Goal: Task Accomplishment & Management: Manage account settings

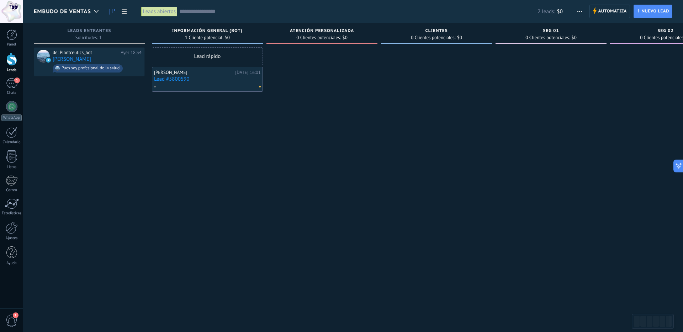
click at [197, 85] on div at bounding box center [206, 86] width 104 height 6
click at [193, 74] on div "Dr Estefano" at bounding box center [193, 73] width 79 height 6
click at [195, 79] on link "Lead #5800590" at bounding box center [207, 79] width 107 height 6
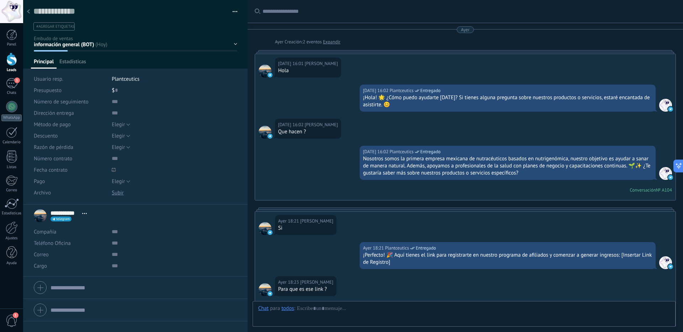
scroll to position [299, 0]
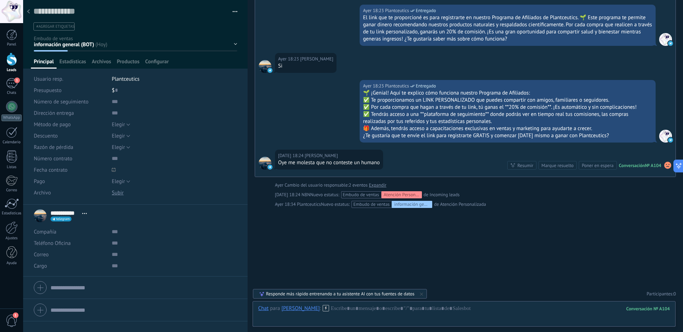
click at [30, 11] on div at bounding box center [28, 12] width 10 height 14
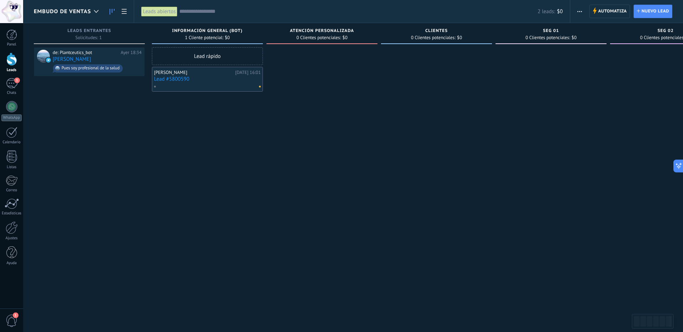
click at [209, 80] on link "Lead #5800590" at bounding box center [207, 79] width 107 height 6
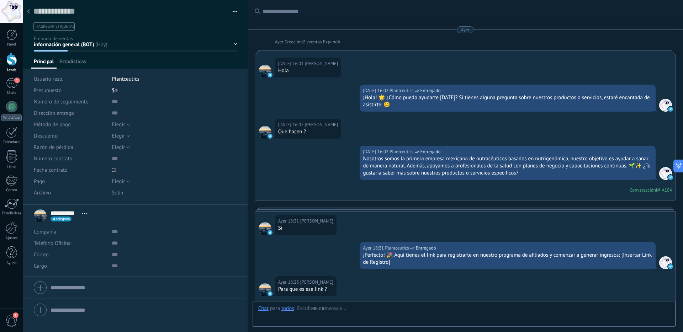
scroll to position [299, 0]
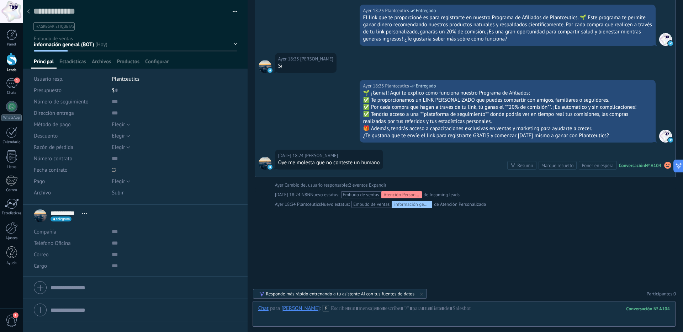
click at [233, 13] on span "button" at bounding box center [235, 12] width 5 height 1
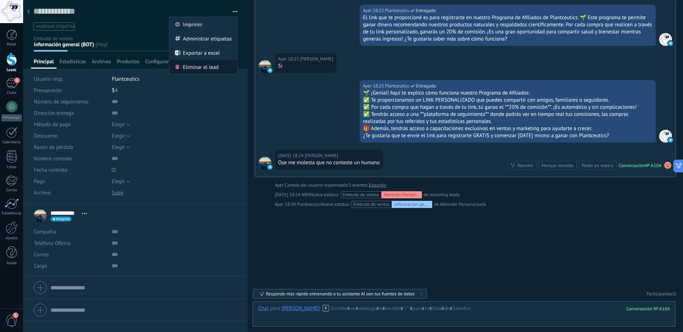
click at [207, 69] on span "Eliminar el lead" at bounding box center [201, 67] width 36 height 14
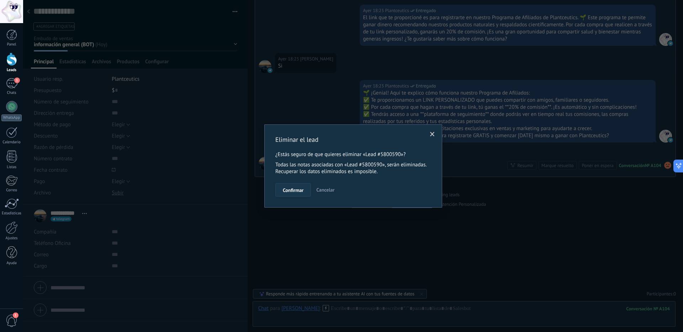
drag, startPoint x: 302, startPoint y: 188, endPoint x: 280, endPoint y: 157, distance: 37.7
click at [302, 188] on span "Confirmar" at bounding box center [293, 190] width 21 height 5
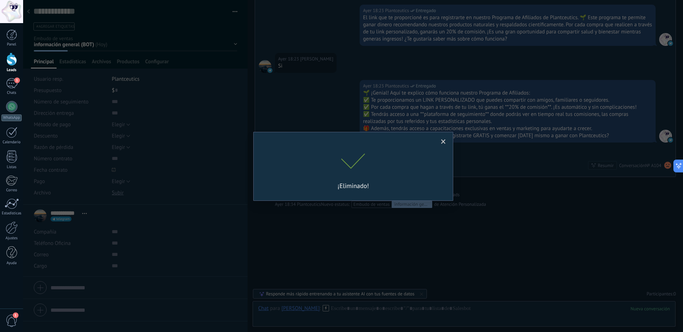
scroll to position [323, 0]
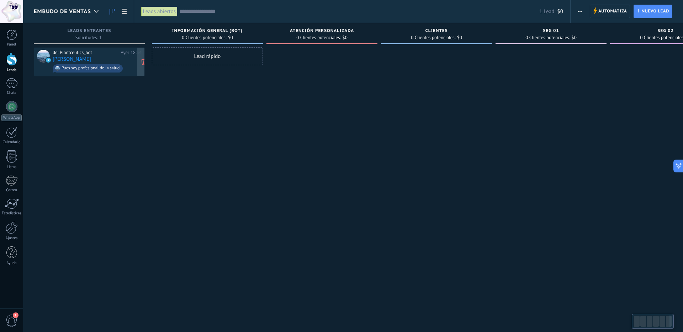
click at [115, 54] on div "de: Plantceutics_bot" at bounding box center [85, 53] width 65 height 6
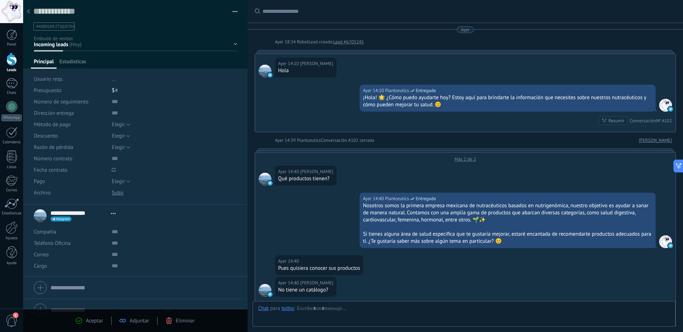
scroll to position [1485, 0]
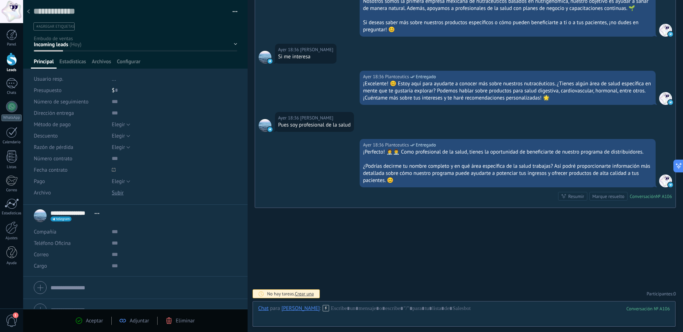
click at [28, 13] on icon at bounding box center [28, 11] width 3 height 4
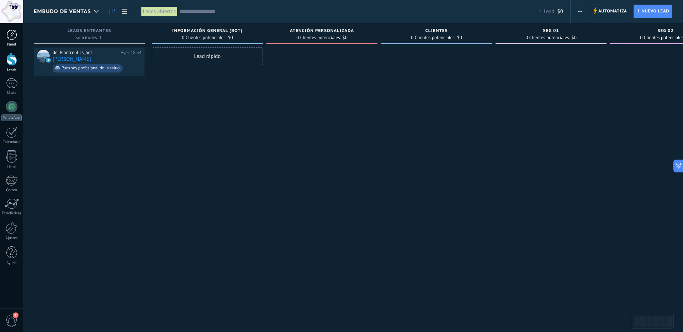
click at [12, 34] on div at bounding box center [11, 35] width 11 height 11
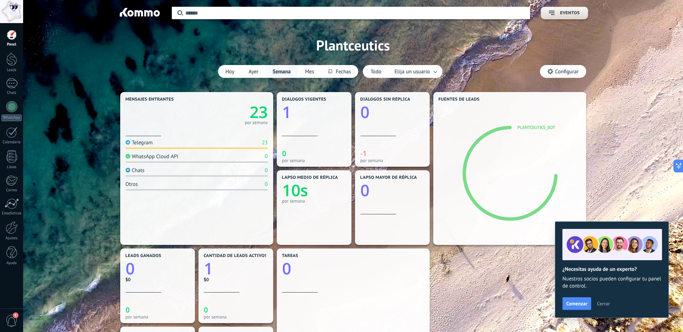
drag, startPoint x: 605, startPoint y: 305, endPoint x: 607, endPoint y: 98, distance: 206.4
click at [605, 304] on span "Cerrar" at bounding box center [603, 303] width 13 height 5
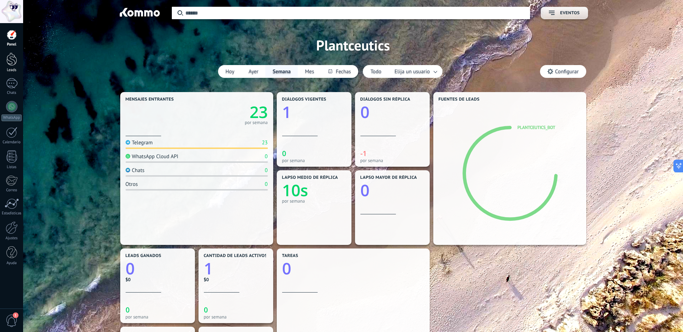
click at [14, 64] on div at bounding box center [11, 59] width 11 height 13
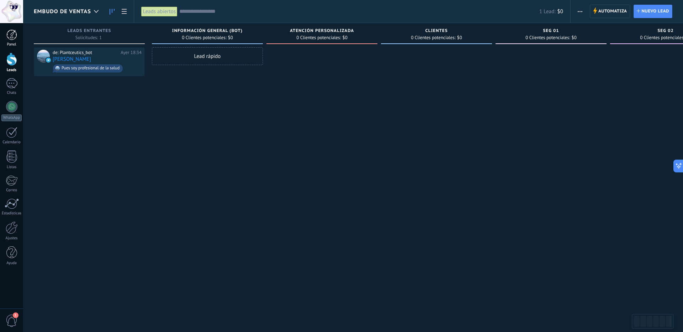
click at [8, 34] on div at bounding box center [11, 35] width 11 height 11
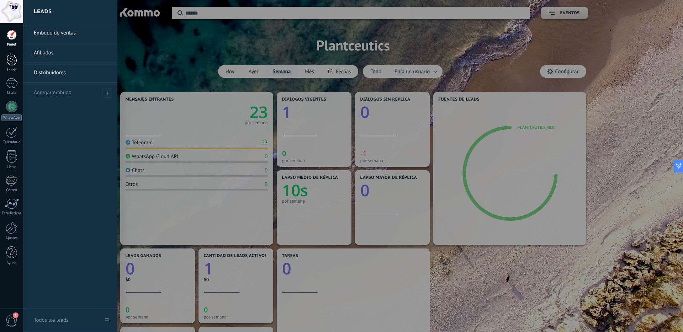
click at [14, 64] on div at bounding box center [11, 59] width 11 height 13
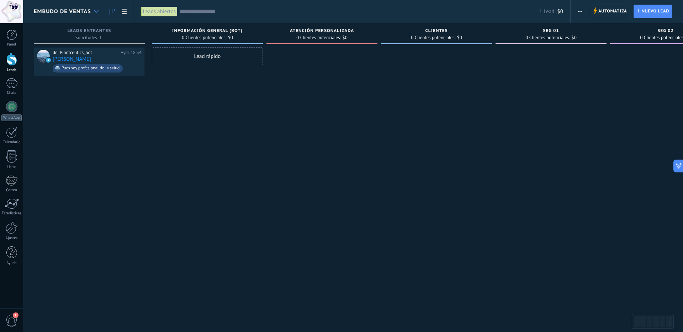
click at [98, 11] on icon at bounding box center [96, 11] width 5 height 3
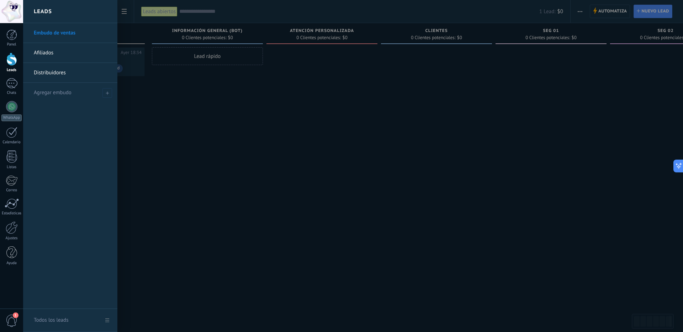
click at [60, 55] on link "Afiliados" at bounding box center [72, 53] width 77 height 20
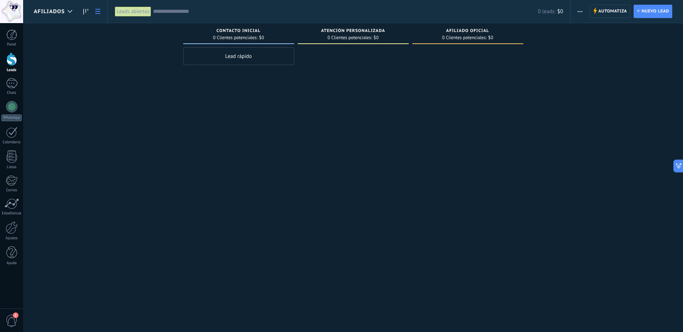
click at [96, 12] on icon at bounding box center [97, 11] width 5 height 5
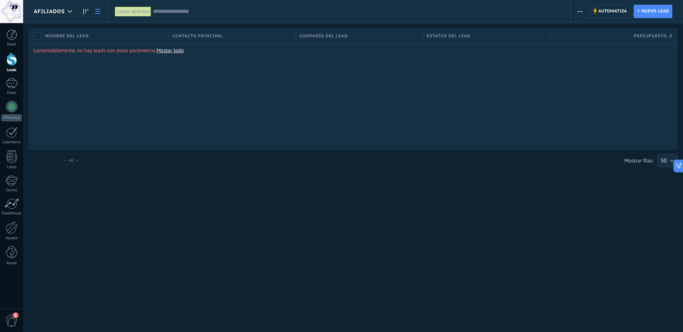
click at [53, 11] on span "Afiliados" at bounding box center [49, 11] width 31 height 7
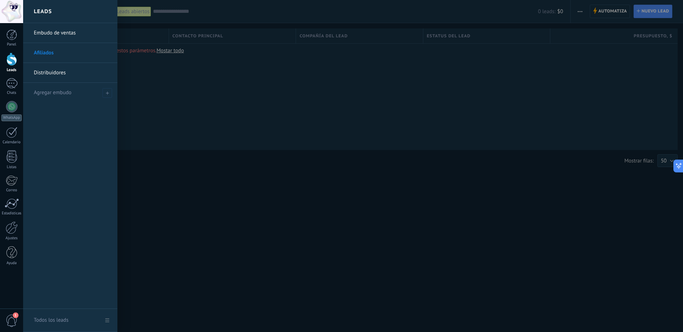
click at [52, 77] on link "Distribuidores" at bounding box center [72, 73] width 77 height 20
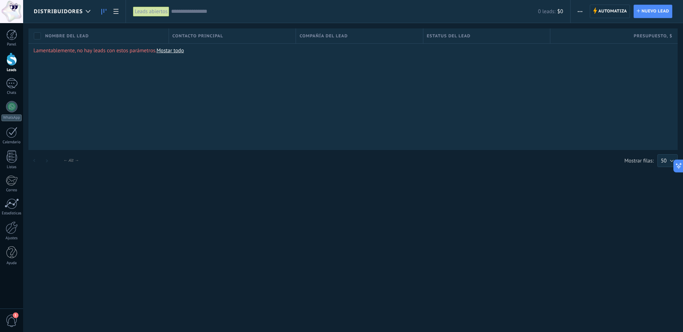
click at [107, 12] on link at bounding box center [104, 12] width 12 height 14
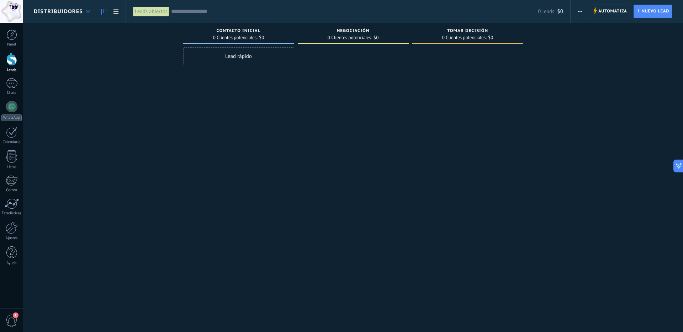
click at [86, 12] on icon at bounding box center [88, 11] width 5 height 3
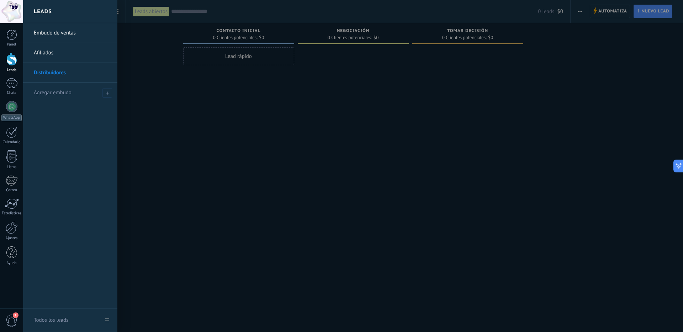
click at [73, 39] on link "Embudo de ventas" at bounding box center [72, 33] width 77 height 20
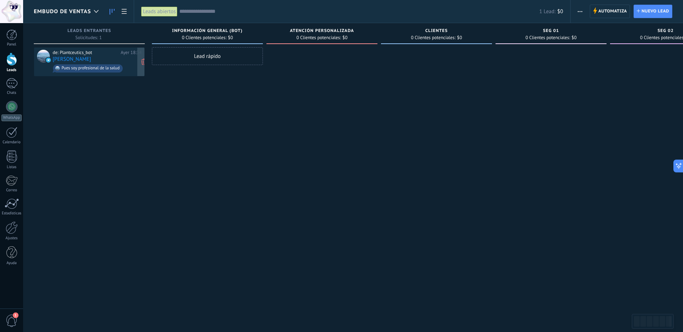
click at [94, 55] on div "de: Plantceutics_bot" at bounding box center [85, 53] width 65 height 6
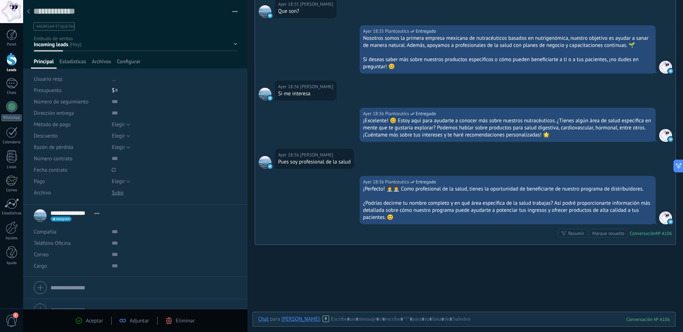
scroll to position [1485, 0]
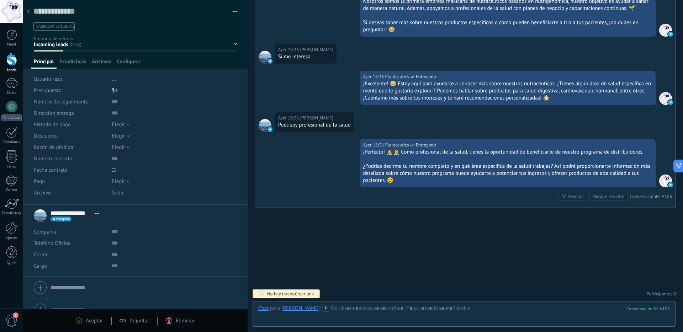
click at [32, 12] on div at bounding box center [28, 12] width 10 height 14
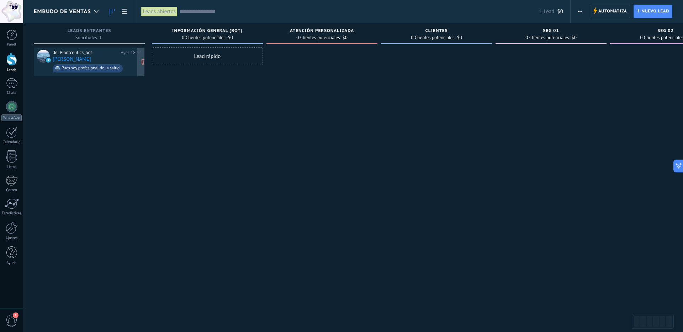
click at [63, 60] on link "[PERSON_NAME]" at bounding box center [72, 59] width 38 height 6
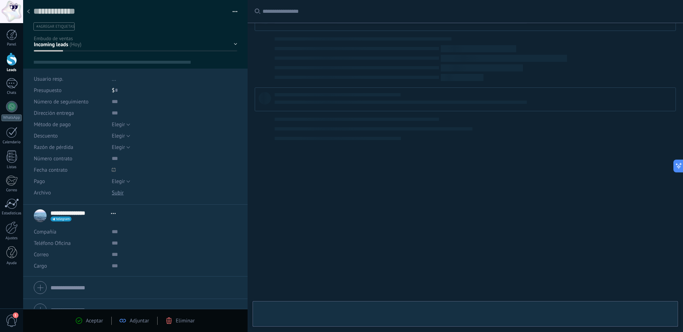
type textarea "**********"
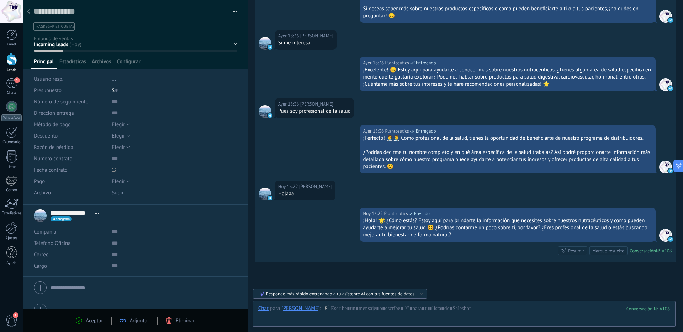
scroll to position [1553, 0]
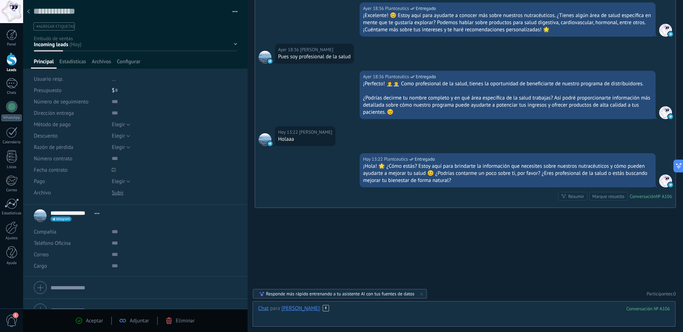
click at [437, 313] on div at bounding box center [464, 315] width 412 height 21
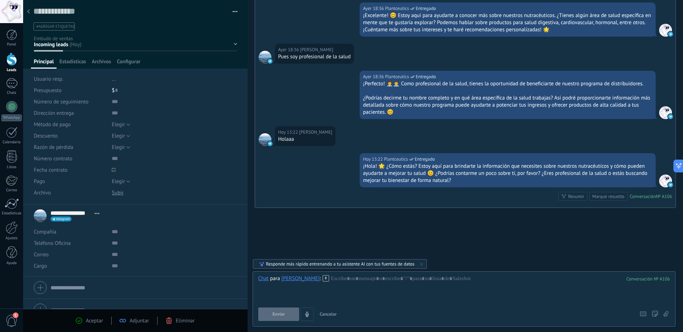
click at [55, 27] on span "#agregar etiquetas" at bounding box center [55, 26] width 38 height 5
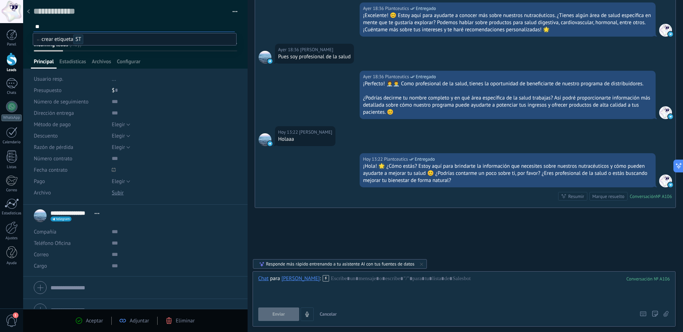
type input "*"
type input "*******"
click at [90, 322] on span "Aceptar" at bounding box center [94, 321] width 17 height 7
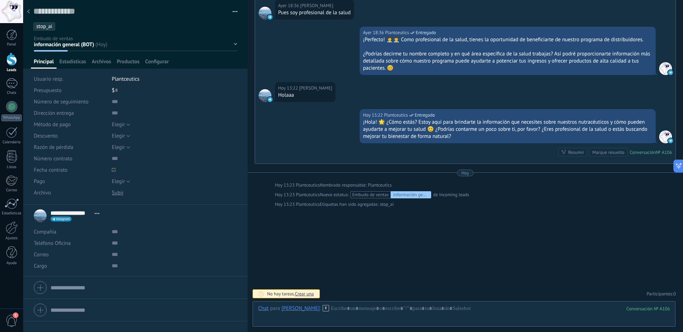
scroll to position [1580, 0]
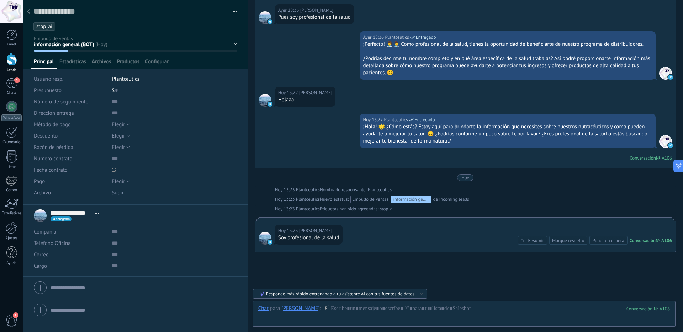
click at [30, 9] on icon at bounding box center [28, 11] width 3 height 4
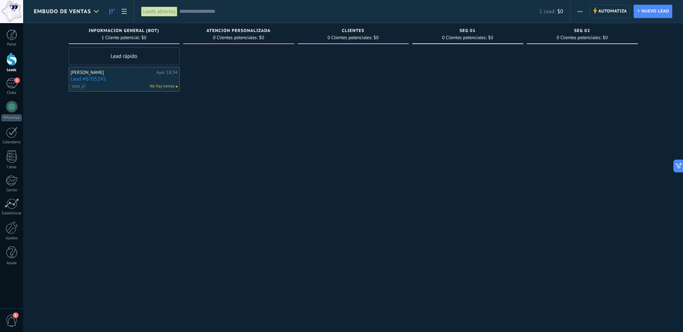
click at [120, 81] on link "Lead #6705245" at bounding box center [124, 79] width 107 height 6
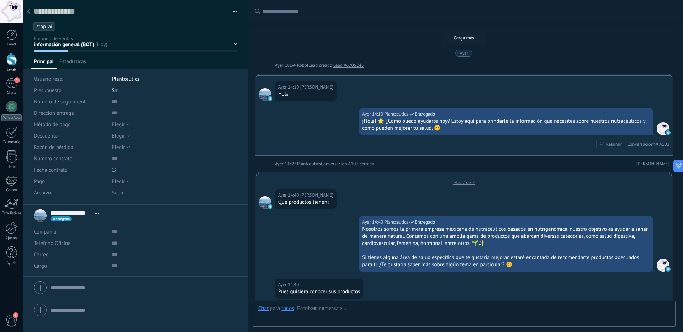
scroll to position [1625, 0]
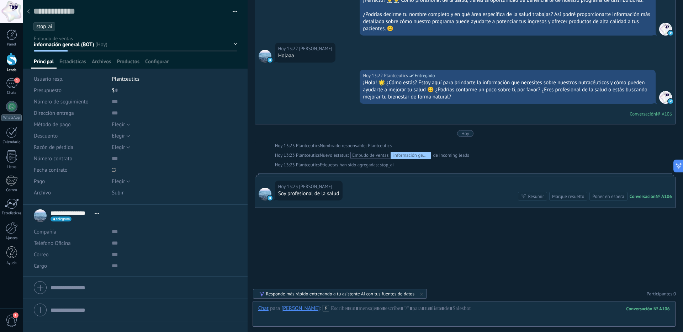
drag, startPoint x: 31, startPoint y: 13, endPoint x: 59, endPoint y: 24, distance: 29.4
click at [31, 13] on div at bounding box center [28, 12] width 10 height 14
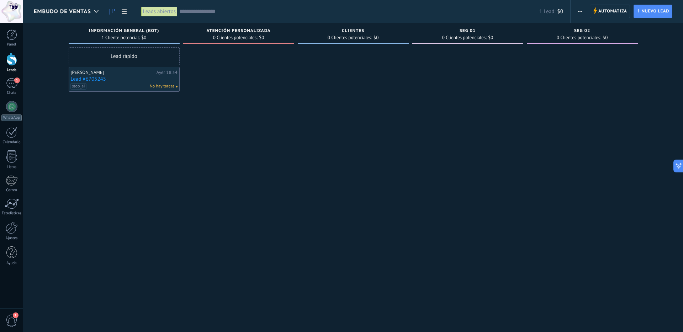
click at [110, 78] on link "Lead #6705245" at bounding box center [124, 79] width 107 height 6
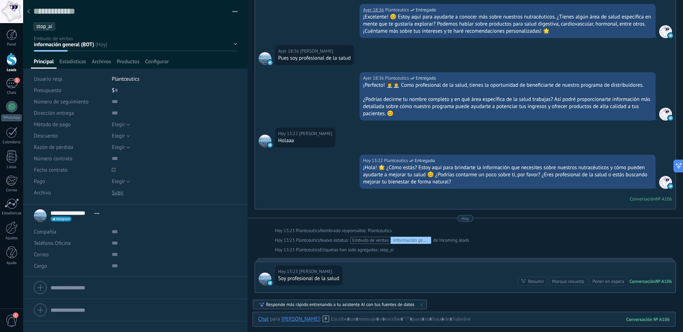
scroll to position [1625, 0]
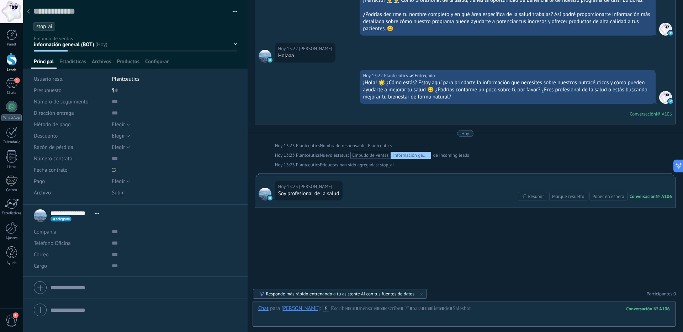
click at [60, 26] on ul "stop_ai" at bounding box center [134, 27] width 203 height 10
click at [63, 24] on input "text" at bounding box center [146, 26] width 176 height 7
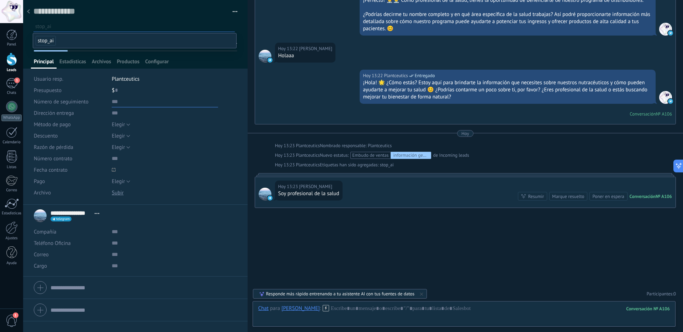
click at [188, 98] on input "text" at bounding box center [165, 101] width 106 height 11
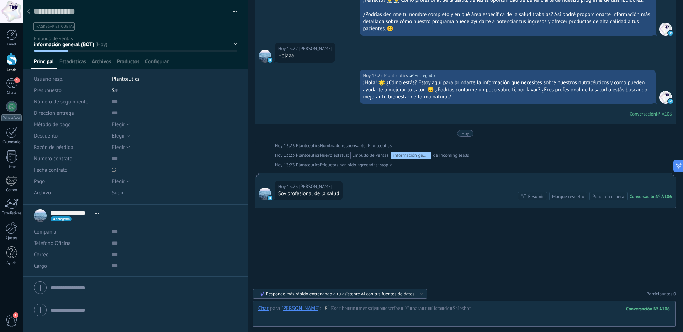
drag, startPoint x: 182, startPoint y: 248, endPoint x: 164, endPoint y: 201, distance: 50.2
click at [177, 228] on div "Compañía Abrir detalle Editar" at bounding box center [135, 249] width 203 height 46
click at [33, 14] on div at bounding box center [28, 12] width 10 height 14
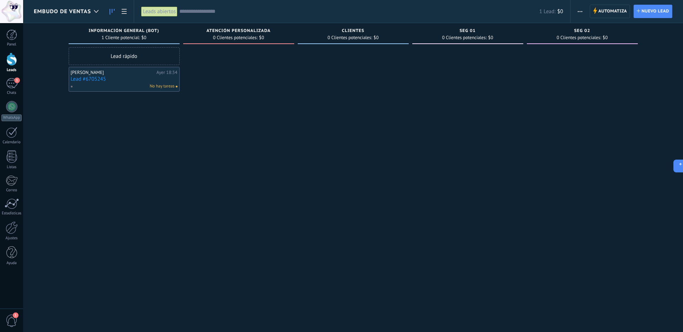
click at [111, 81] on link "Lead #6705245" at bounding box center [124, 79] width 107 height 6
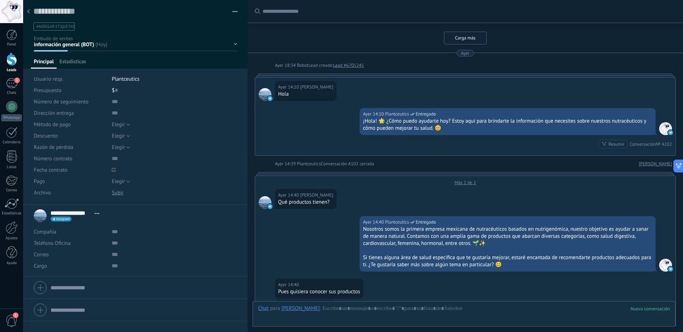
scroll to position [1636, 0]
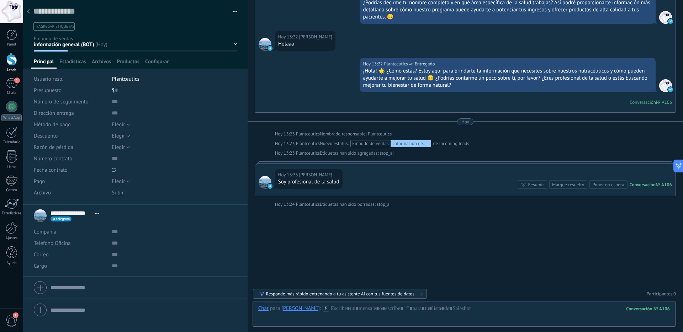
click at [53, 27] on span "#agregar etiquetas" at bounding box center [55, 26] width 38 height 5
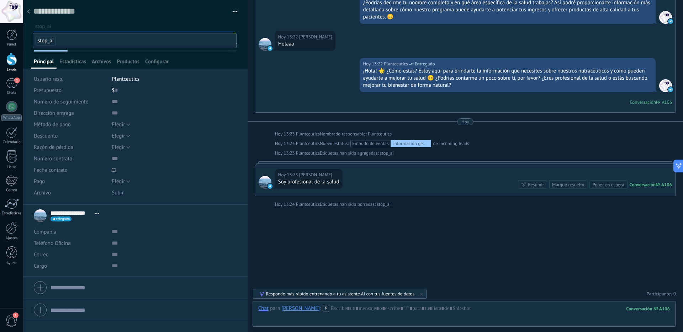
click at [50, 38] on span "stop_ai" at bounding box center [46, 41] width 20 height 10
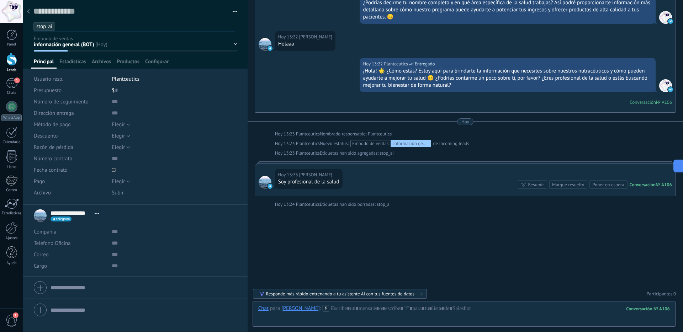
click at [31, 12] on div at bounding box center [28, 12] width 10 height 14
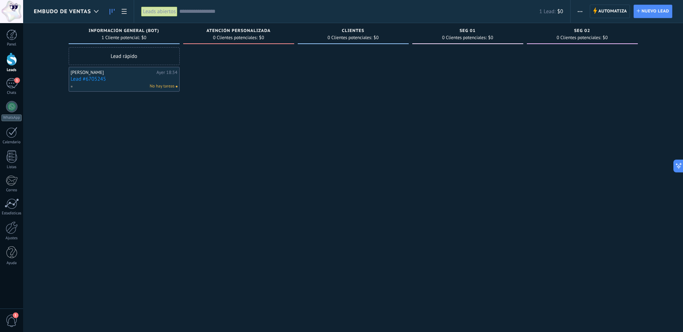
click at [121, 75] on div "Pablo Villanueva Ayer 18:34 Lead #6705245 No hay tareas" at bounding box center [124, 79] width 107 height 21
click at [115, 80] on link "Lead #6705245" at bounding box center [124, 79] width 107 height 6
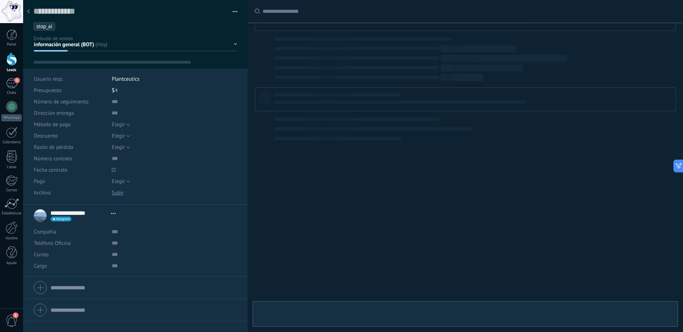
scroll to position [11, 0]
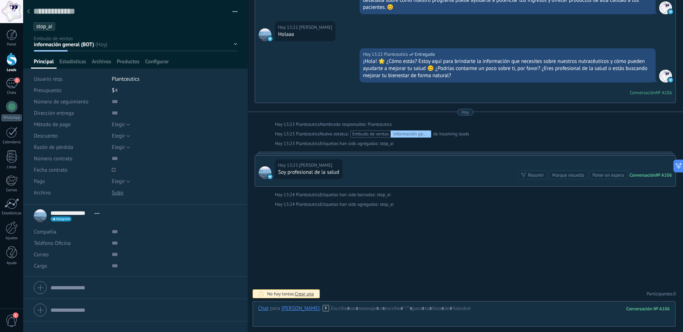
click at [60, 28] on ul "stop_ai" at bounding box center [134, 27] width 203 height 10
click at [59, 27] on input "text" at bounding box center [146, 26] width 176 height 7
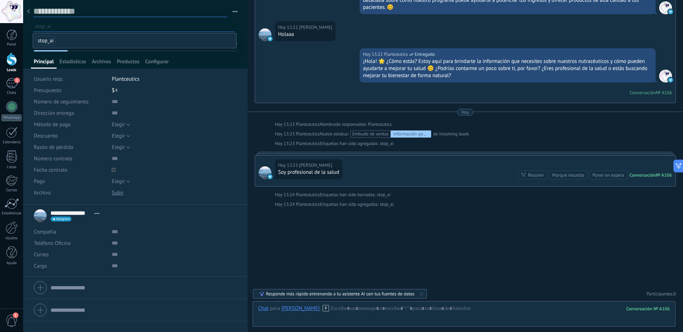
drag, startPoint x: 38, startPoint y: 11, endPoint x: 29, endPoint y: 11, distance: 9.6
click at [38, 11] on textarea at bounding box center [130, 11] width 194 height 11
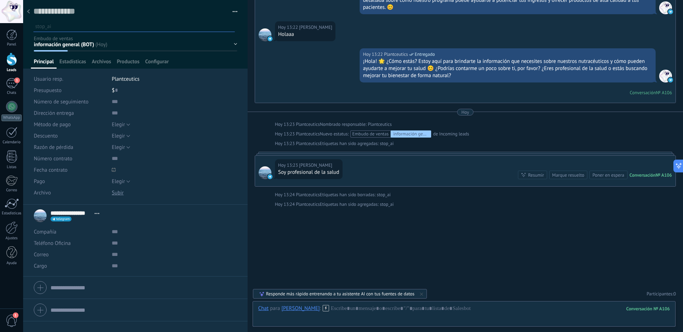
click at [29, 11] on icon at bounding box center [28, 11] width 3 height 4
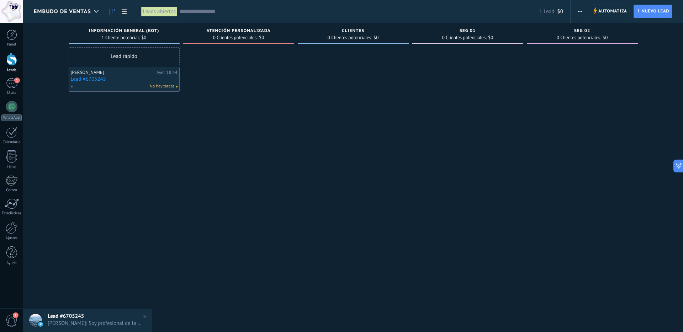
click at [117, 78] on link "Lead #6705245" at bounding box center [124, 79] width 107 height 6
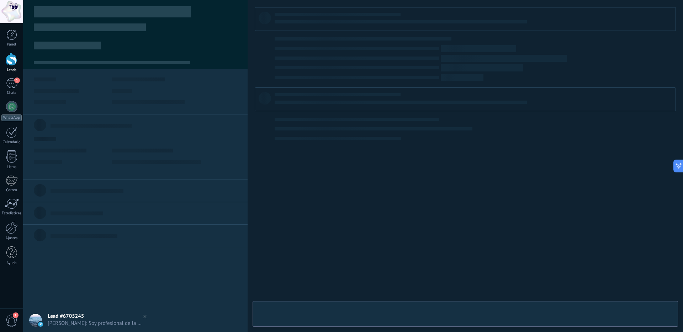
type textarea "**********"
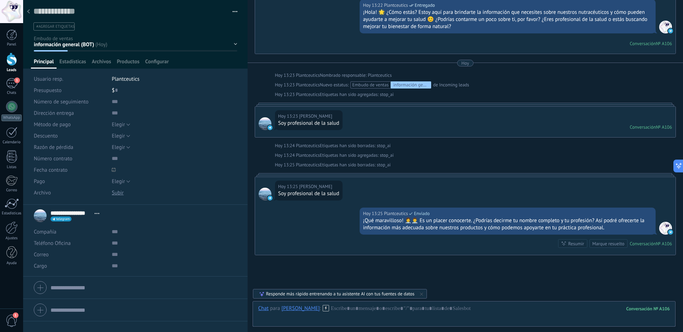
scroll to position [1742, 0]
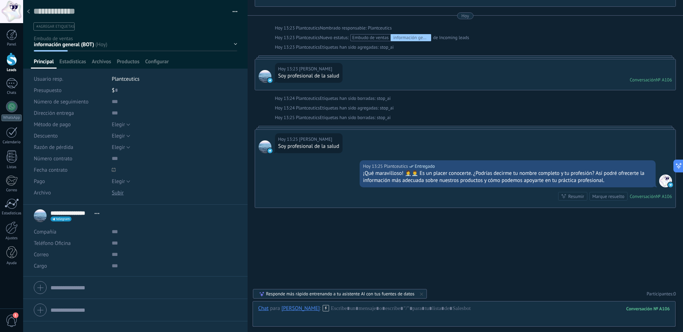
click at [30, 12] on div at bounding box center [28, 12] width 10 height 14
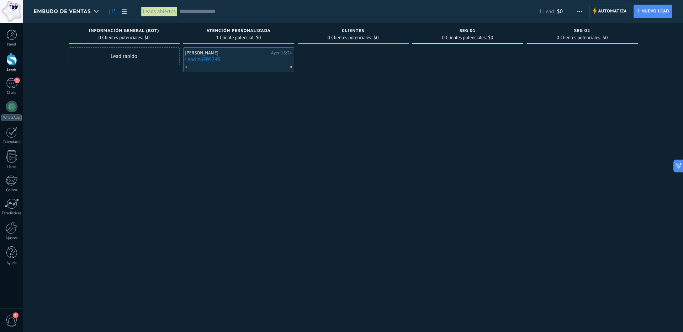
drag, startPoint x: 226, startPoint y: 60, endPoint x: 243, endPoint y: 125, distance: 67.3
click at [226, 60] on link "Lead #6705245" at bounding box center [238, 60] width 107 height 6
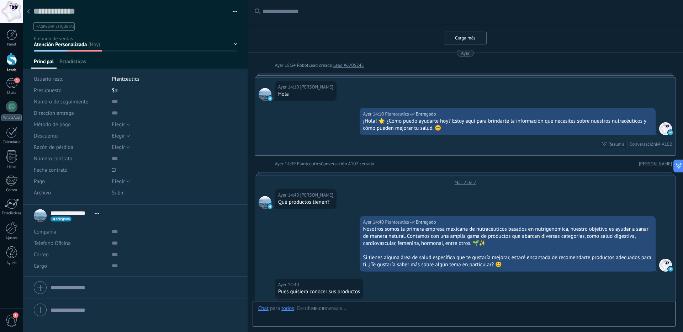
scroll to position [1768, 0]
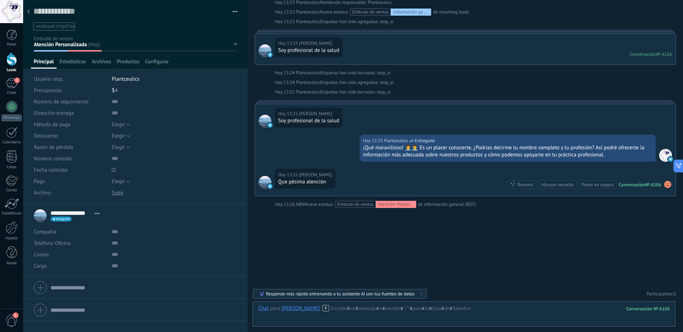
click at [30, 13] on icon at bounding box center [28, 11] width 3 height 4
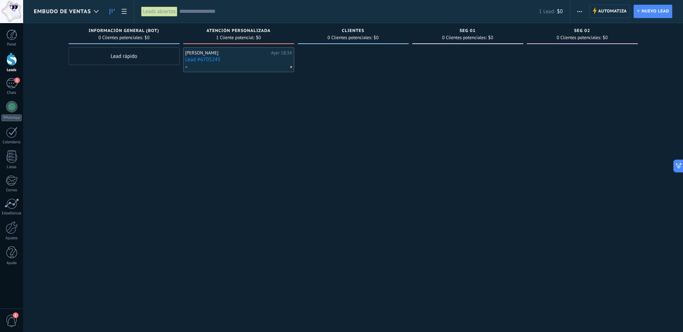
click at [254, 57] on link "Lead #6705245" at bounding box center [238, 60] width 107 height 6
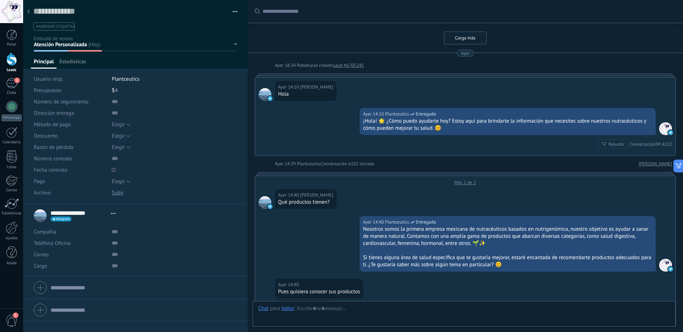
type textarea "**********"
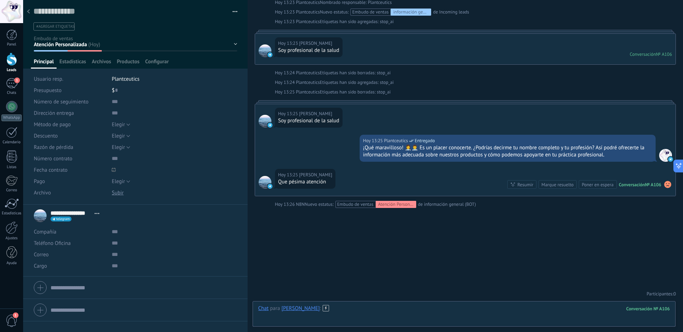
drag, startPoint x: 347, startPoint y: 310, endPoint x: 357, endPoint y: 311, distance: 9.3
click at [347, 310] on div at bounding box center [464, 315] width 412 height 21
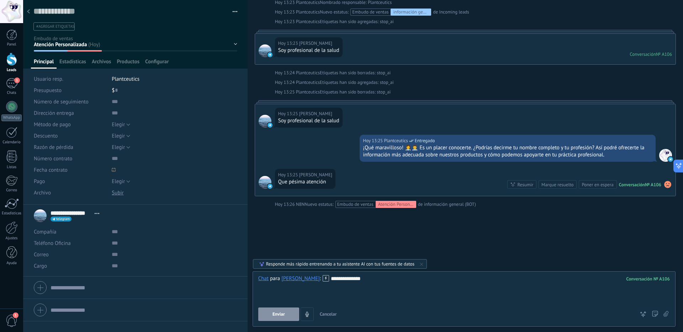
click at [287, 317] on button "Enviar" at bounding box center [278, 315] width 41 height 14
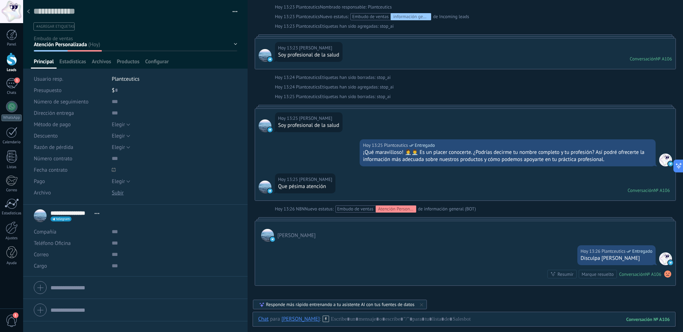
scroll to position [1767, 0]
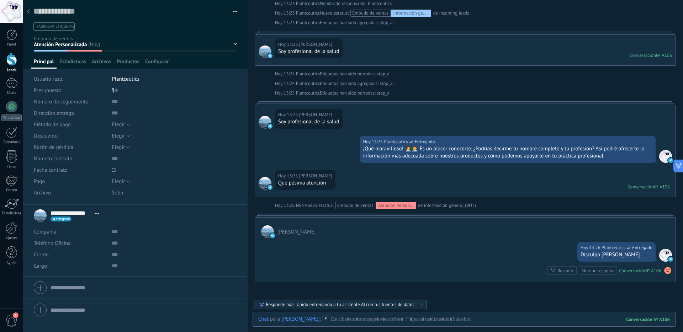
drag, startPoint x: 407, startPoint y: 327, endPoint x: 404, endPoint y: 324, distance: 4.0
click at [406, 326] on div at bounding box center [464, 329] width 423 height 7
click at [404, 324] on div at bounding box center [464, 326] width 412 height 21
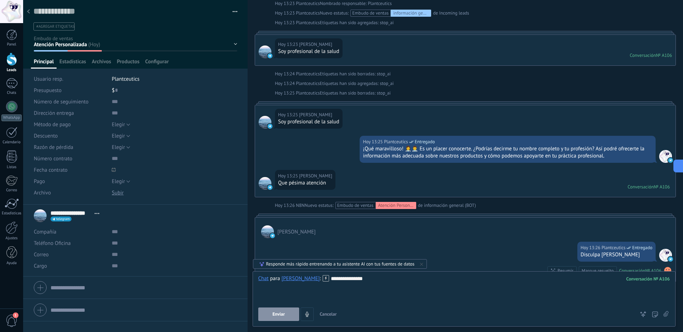
click at [667, 315] on icon at bounding box center [666, 314] width 5 height 6
click at [0, 0] on input "file" at bounding box center [0, 0] width 0 height 0
click at [407, 277] on div "**********" at bounding box center [464, 288] width 412 height 27
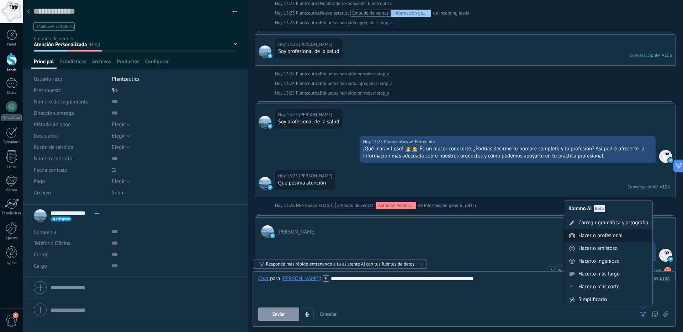
click at [598, 239] on div "Hacerlo profesional" at bounding box center [601, 235] width 44 height 7
click at [607, 251] on div "Hacerlo ingenioso" at bounding box center [599, 248] width 41 height 7
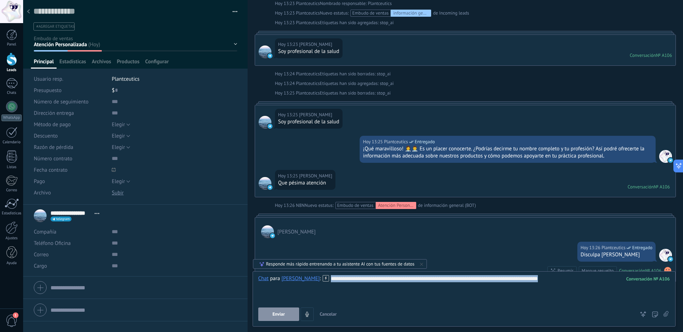
drag, startPoint x: 556, startPoint y: 282, endPoint x: 335, endPoint y: 278, distance: 220.7
click at [310, 274] on div "**********" at bounding box center [464, 300] width 423 height 56
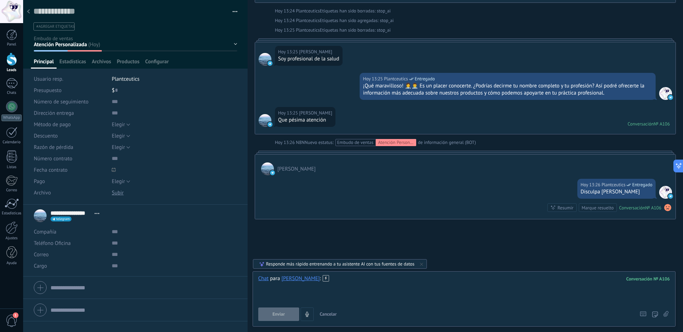
scroll to position [1827, 0]
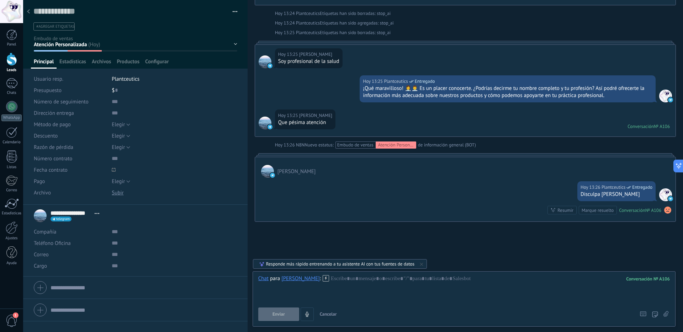
click at [28, 12] on use at bounding box center [28, 11] width 3 height 4
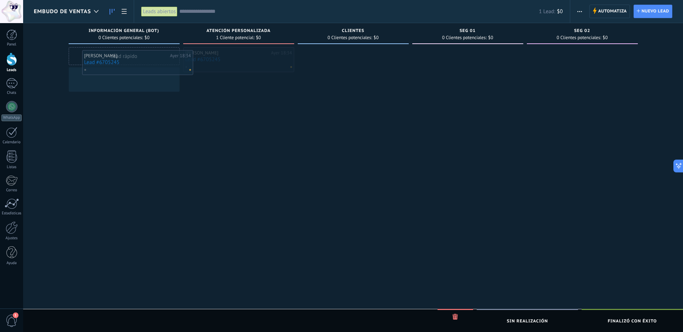
drag, startPoint x: 247, startPoint y: 64, endPoint x: 146, endPoint y: 67, distance: 101.1
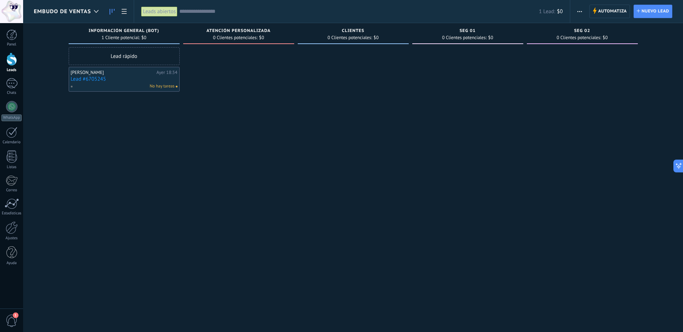
click at [132, 79] on link "Lead #6705245" at bounding box center [124, 79] width 107 height 6
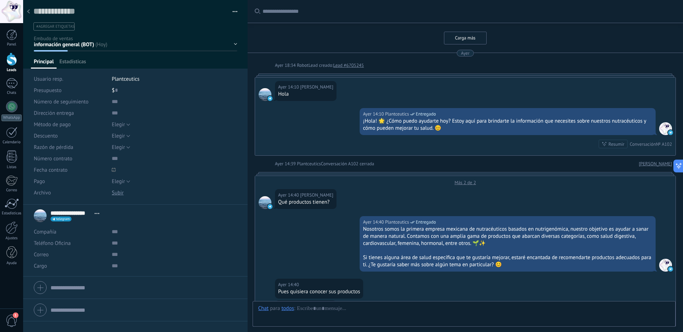
scroll to position [1853, 0]
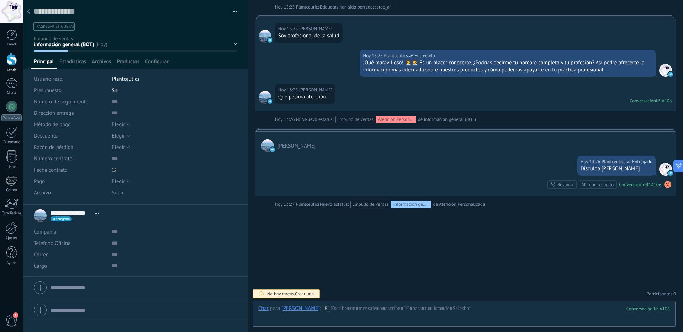
click at [28, 13] on icon at bounding box center [28, 11] width 3 height 4
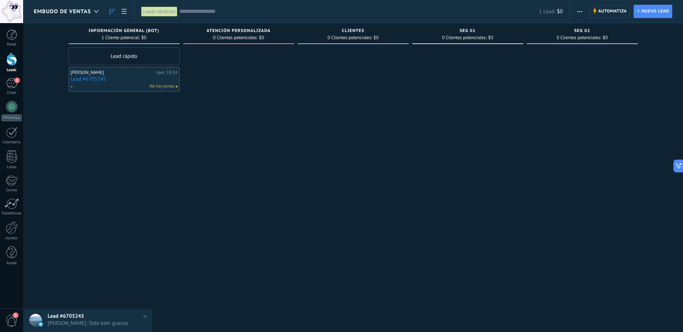
click at [133, 88] on div "No hay tareas" at bounding box center [122, 86] width 104 height 6
click at [133, 83] on div "No hay tareas" at bounding box center [122, 86] width 104 height 6
click at [132, 76] on link "Lead #6705245" at bounding box center [124, 79] width 107 height 6
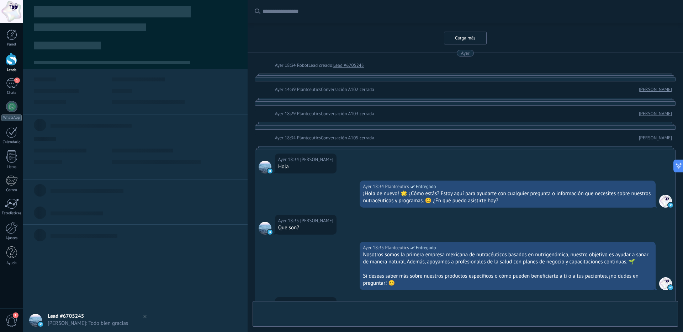
type textarea "**********"
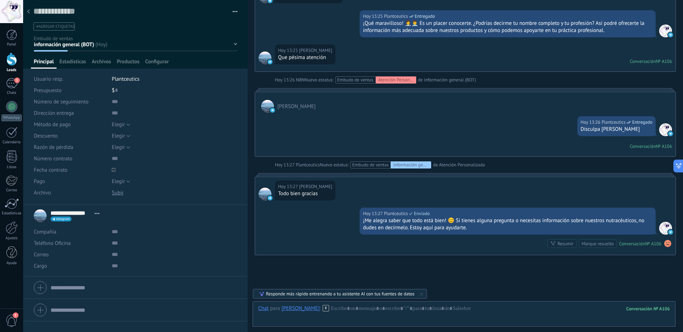
scroll to position [1940, 0]
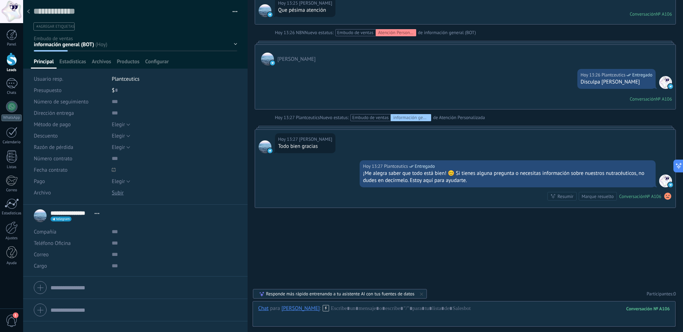
click at [31, 10] on div at bounding box center [28, 12] width 10 height 14
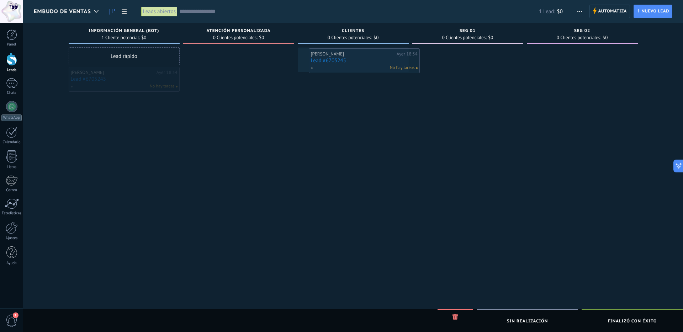
drag, startPoint x: 123, startPoint y: 79, endPoint x: 363, endPoint y: 60, distance: 240.2
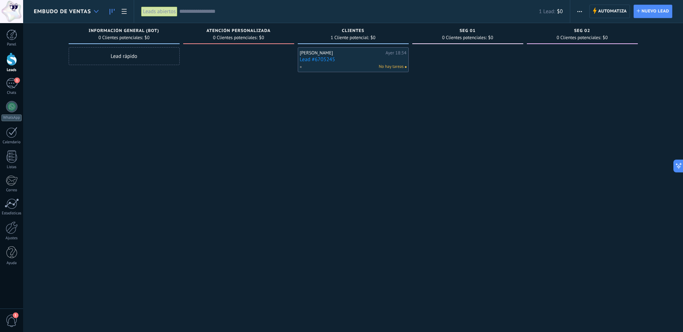
click at [94, 10] on icon at bounding box center [96, 11] width 5 height 3
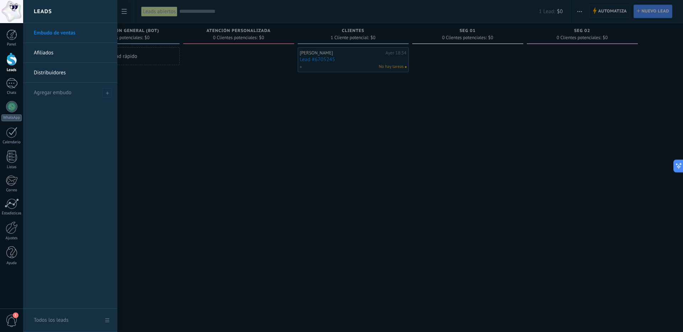
click at [75, 74] on link "Distribuidores" at bounding box center [72, 73] width 77 height 20
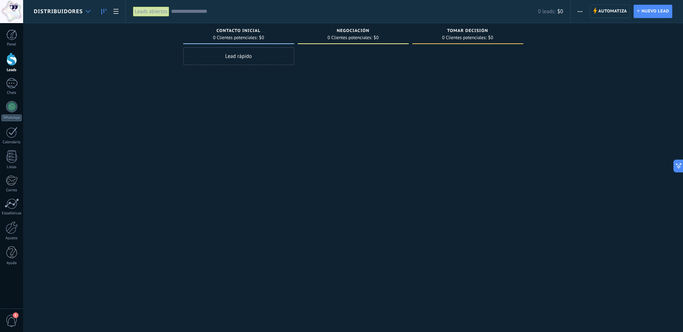
click at [92, 12] on div at bounding box center [88, 12] width 12 height 14
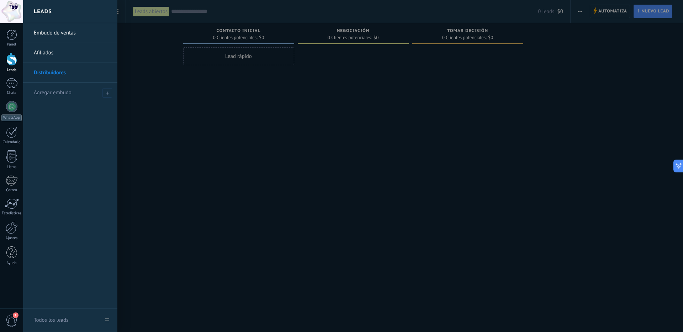
click at [70, 37] on link "Embudo de ventas" at bounding box center [72, 33] width 77 height 20
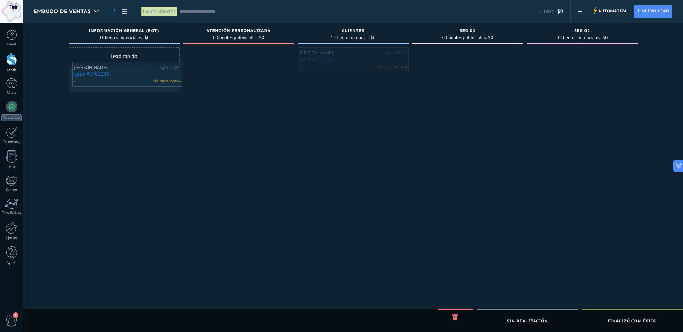
drag, startPoint x: 354, startPoint y: 62, endPoint x: 127, endPoint y: 76, distance: 226.8
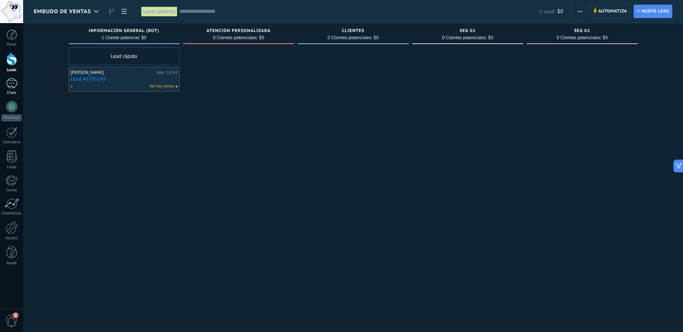
click at [11, 84] on div "1" at bounding box center [11, 83] width 11 height 10
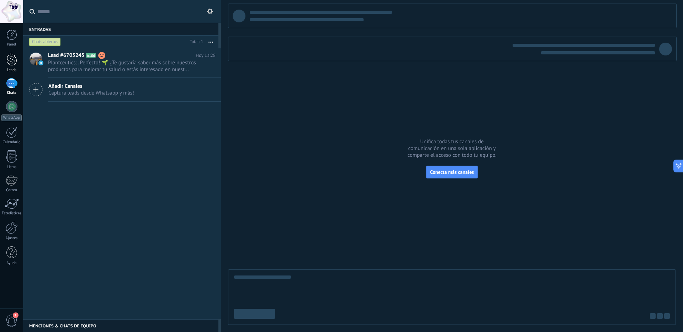
click at [11, 63] on div at bounding box center [11, 59] width 11 height 13
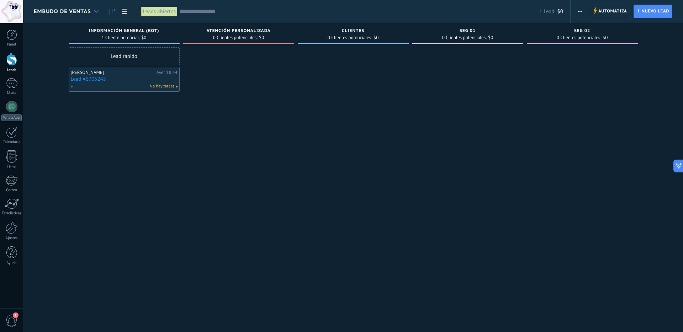
click at [95, 10] on icon at bounding box center [96, 11] width 5 height 3
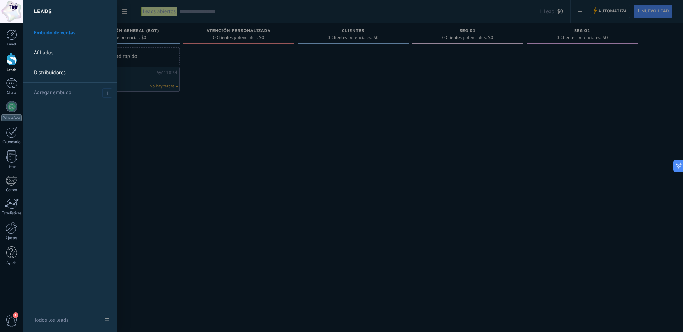
click at [289, 127] on div at bounding box center [364, 166] width 683 height 332
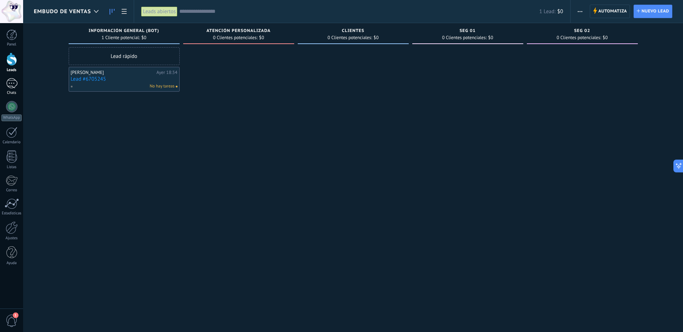
click at [10, 83] on div "1" at bounding box center [11, 83] width 11 height 10
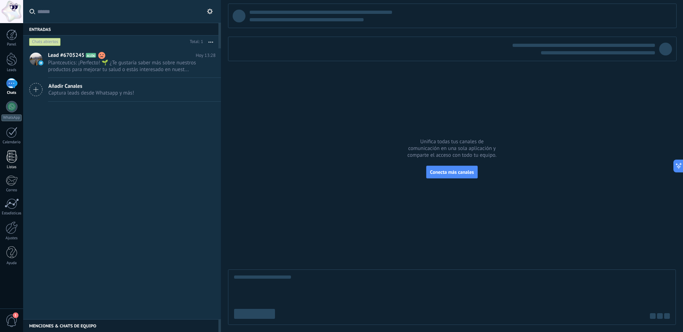
click at [14, 157] on div at bounding box center [11, 157] width 11 height 12
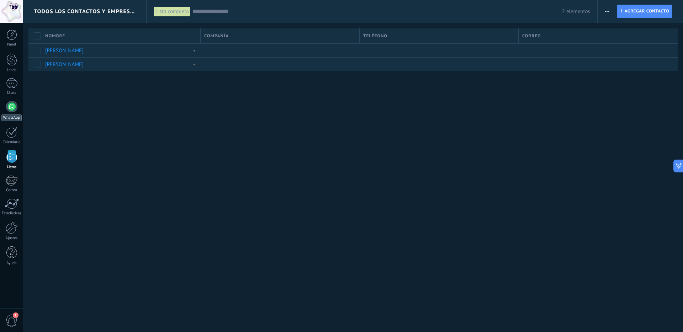
click at [9, 107] on div at bounding box center [11, 106] width 11 height 11
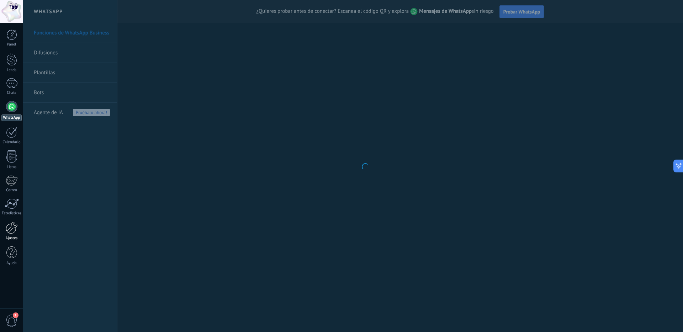
click at [14, 237] on div "Ajustes" at bounding box center [11, 238] width 21 height 5
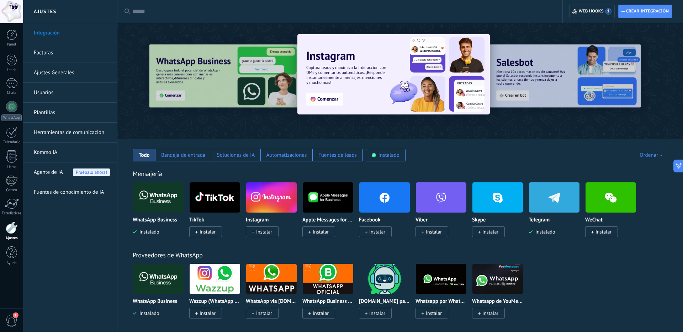
click at [162, 194] on img at bounding box center [158, 197] width 51 height 35
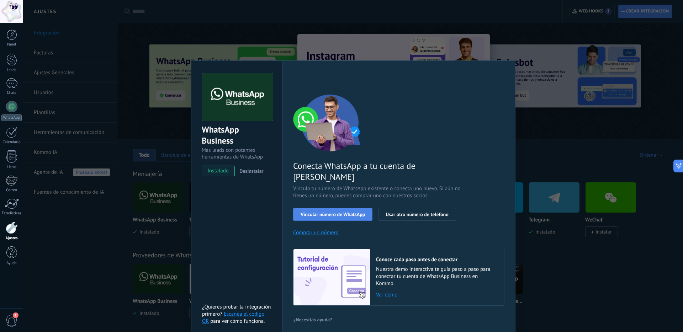
click at [325, 212] on span "Vincular número de WhatsApp" at bounding box center [333, 214] width 64 height 5
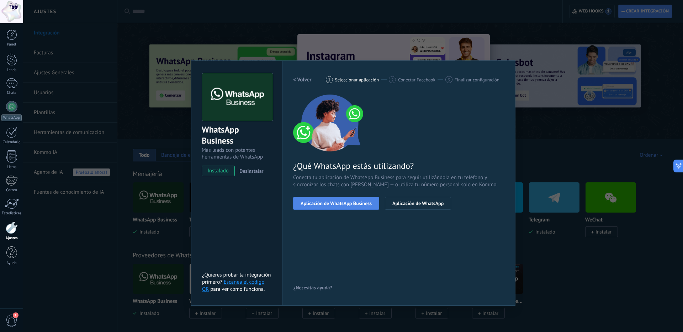
click at [362, 203] on span "Aplicación de WhatsApp Business" at bounding box center [336, 203] width 71 height 5
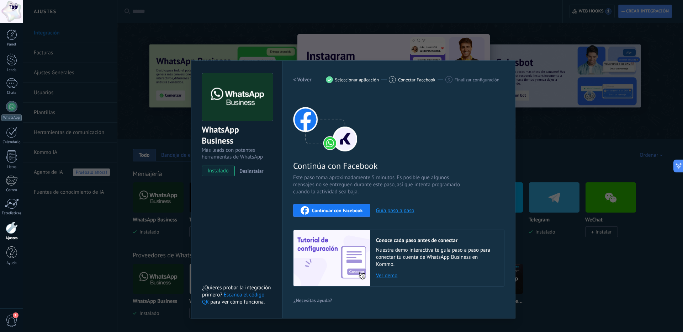
click at [337, 211] on span "Continuar con Facebook" at bounding box center [337, 210] width 51 height 5
click at [332, 210] on span "Continuar con Facebook" at bounding box center [337, 210] width 51 height 5
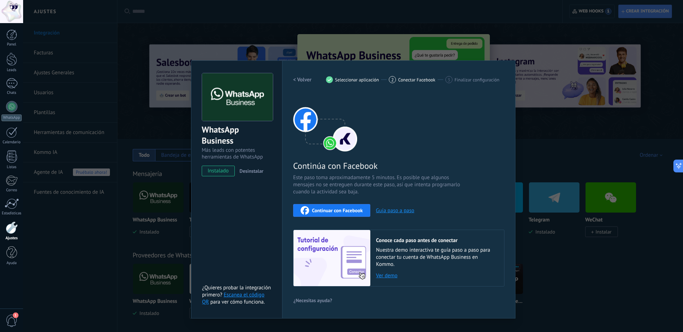
click at [333, 215] on button "Continuar con Facebook" at bounding box center [331, 210] width 77 height 13
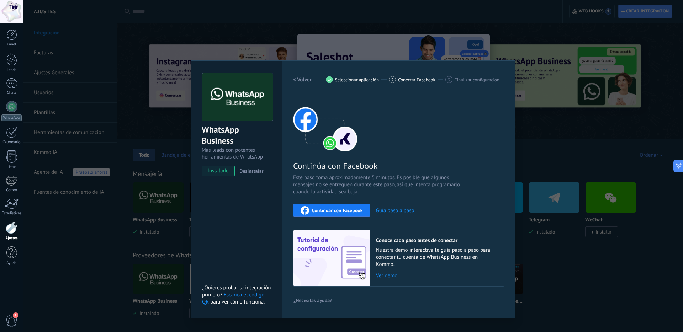
click at [511, 48] on div "WhatsApp Business Más leads con potentes herramientas de WhatsApp instalado Des…" at bounding box center [353, 166] width 660 height 332
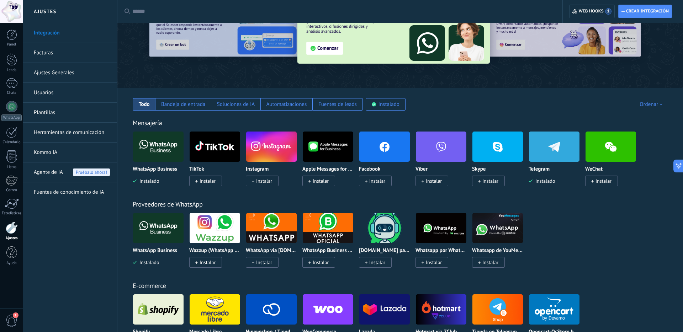
scroll to position [51, 0]
click at [161, 136] on img at bounding box center [158, 146] width 51 height 35
click at [163, 136] on img at bounding box center [158, 146] width 51 height 35
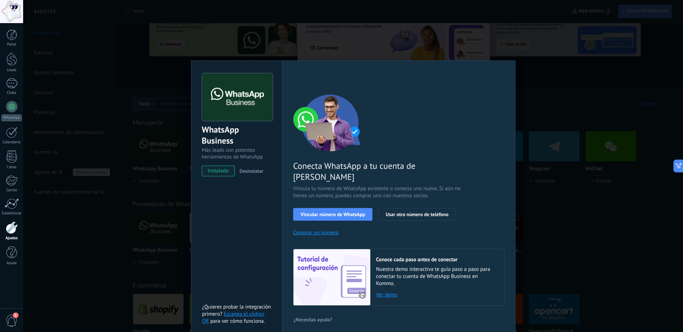
click at [387, 292] on link "Ver demo" at bounding box center [436, 295] width 121 height 7
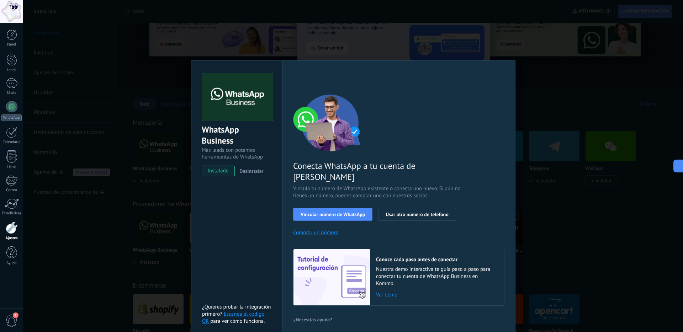
click at [162, 38] on div "WhatsApp Business Más leads con potentes herramientas de WhatsApp instalado Des…" at bounding box center [353, 166] width 660 height 332
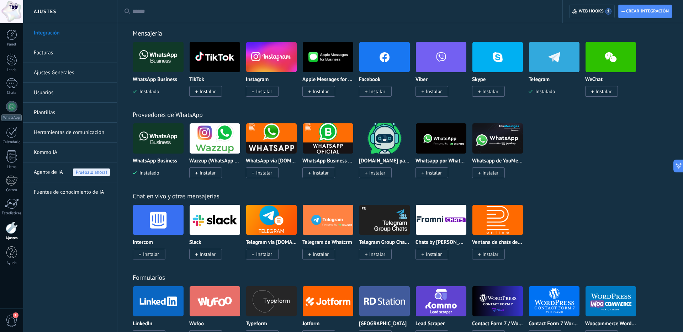
scroll to position [142, 0]
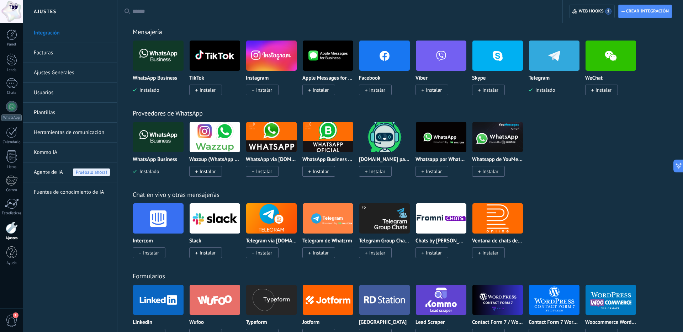
click at [328, 134] on img at bounding box center [328, 137] width 51 height 35
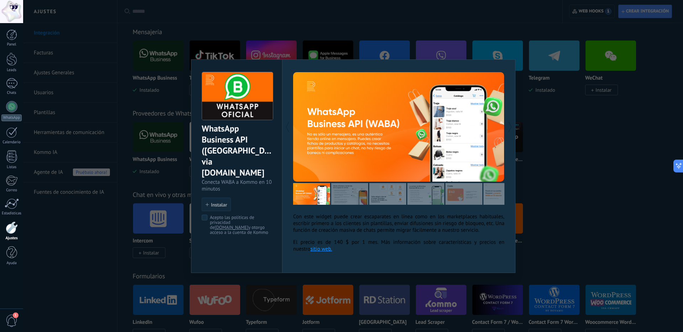
drag, startPoint x: 553, startPoint y: 128, endPoint x: 521, endPoint y: 124, distance: 32.2
click at [553, 128] on div "WhatsApp Business API (WABA) via Radist.Online Conecta WABA a Kommo en 10 minut…" at bounding box center [353, 166] width 660 height 332
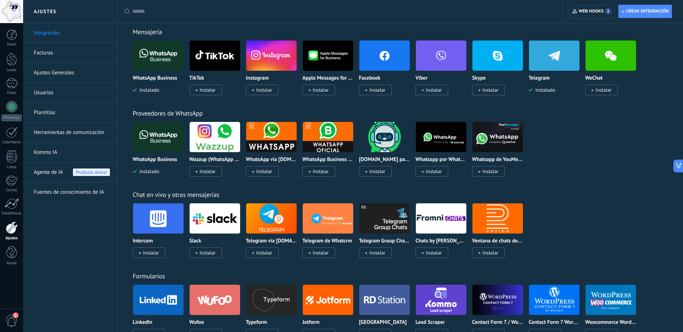
click at [165, 56] on img at bounding box center [158, 55] width 51 height 35
click at [159, 126] on img at bounding box center [158, 137] width 51 height 35
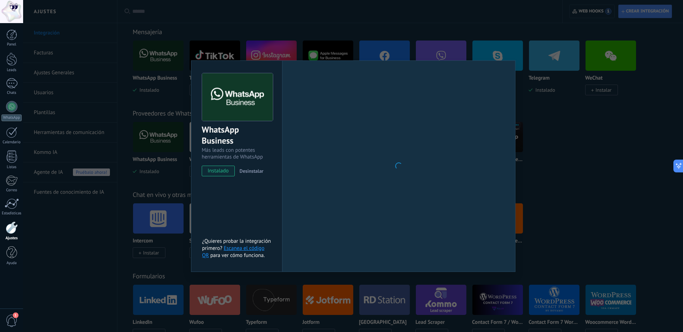
click at [160, 132] on div "WhatsApp Business Más leads con potentes herramientas de WhatsApp instalado Des…" at bounding box center [353, 166] width 660 height 332
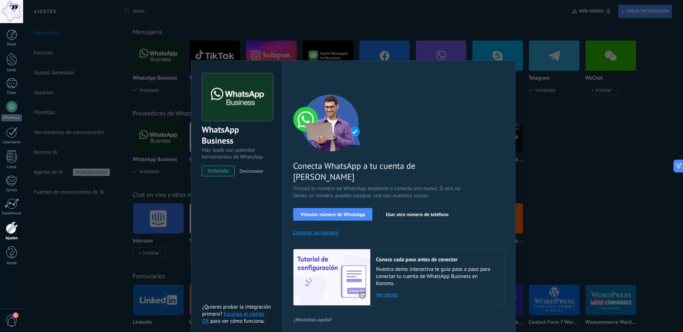
click at [164, 128] on div "WhatsApp Business Más leads con potentes herramientas de WhatsApp instalado Des…" at bounding box center [353, 166] width 660 height 332
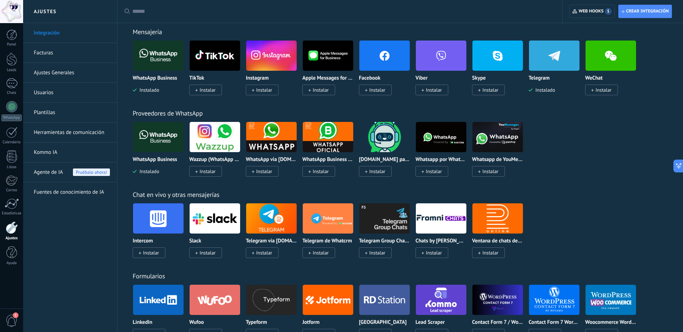
click at [164, 128] on img at bounding box center [158, 137] width 51 height 35
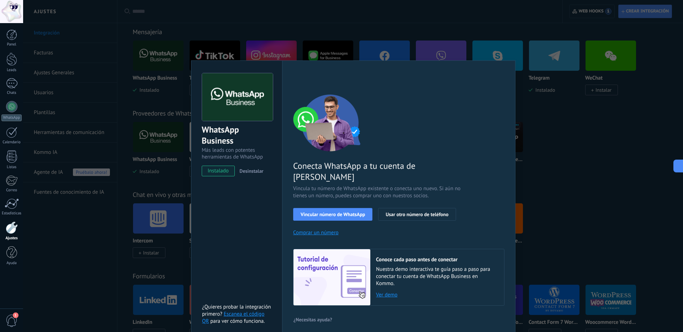
click at [164, 128] on body ".abccls-1,.abccls-2{fill-rule:evenodd}.abccls-2{fill:#fff} .abfcls-1{fill:none}…" at bounding box center [341, 24] width 683 height 332
click at [345, 212] on span "Vincular número de WhatsApp" at bounding box center [333, 214] width 64 height 5
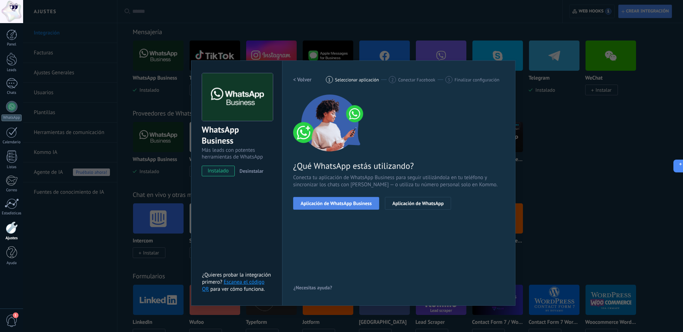
click at [347, 204] on span "Aplicación de WhatsApp Business" at bounding box center [336, 203] width 71 height 5
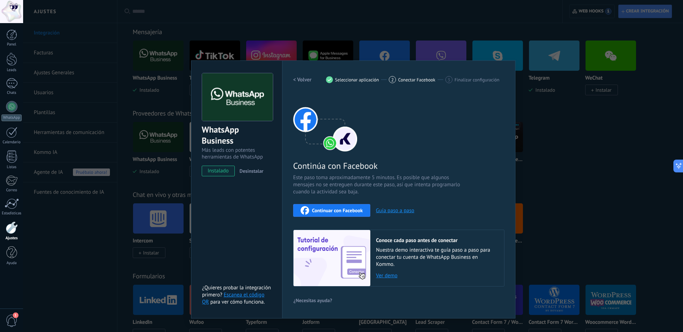
click at [348, 210] on span "Continuar con Facebook" at bounding box center [337, 210] width 51 height 5
click at [307, 81] on h2 "< Volver" at bounding box center [302, 80] width 19 height 7
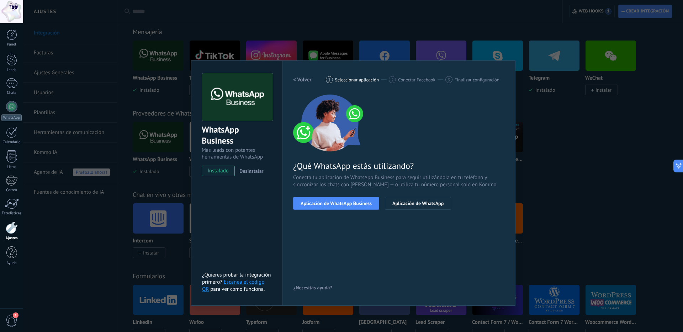
click at [338, 167] on span "¿Qué WhatsApp estás utilizando?" at bounding box center [398, 165] width 211 height 11
click at [414, 174] on span "Conecta tu aplicación de WhatsApp Business para seguir utilizándola en tu teléf…" at bounding box center [398, 181] width 211 height 14
drag, startPoint x: 414, startPoint y: 174, endPoint x: 471, endPoint y: 185, distance: 58.0
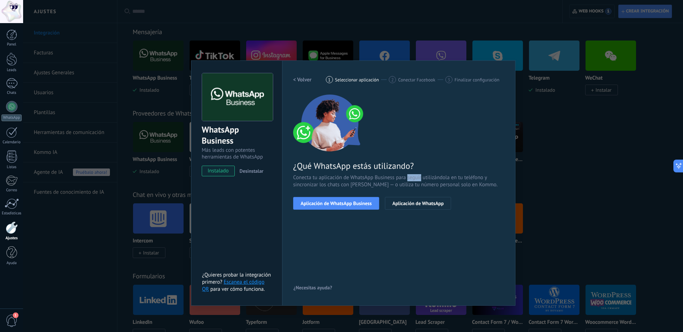
click at [414, 174] on span "Conecta tu aplicación de WhatsApp Business para seguir utilizándola en tu teléf…" at bounding box center [398, 181] width 211 height 14
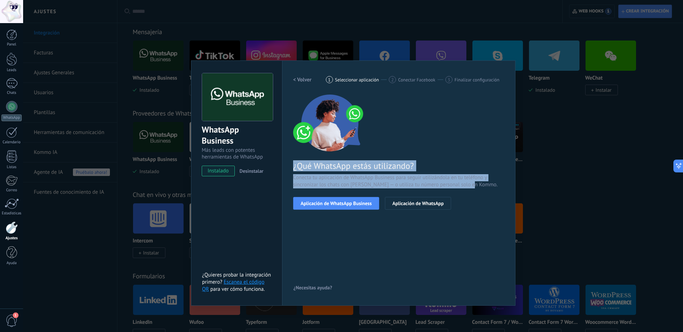
drag, startPoint x: 484, startPoint y: 185, endPoint x: 291, endPoint y: 166, distance: 193.5
click at [291, 166] on div "Configuraciones Autorizaciones Esta pestaña registra a los usuarios que han con…" at bounding box center [398, 183] width 233 height 246
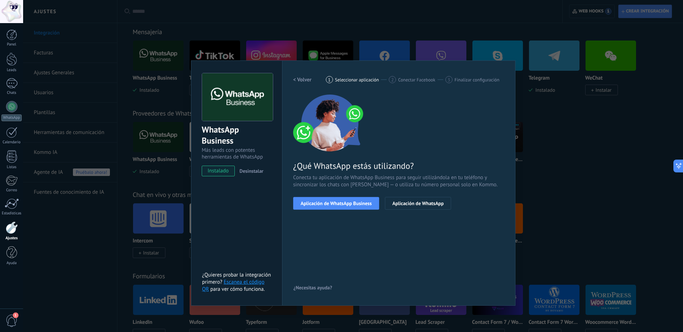
click at [320, 176] on span "Conecta tu aplicación de WhatsApp Business para seguir utilizándola en tu teléf…" at bounding box center [398, 181] width 211 height 14
click at [360, 177] on span "Conecta tu aplicación de WhatsApp Business para seguir utilizándola en tu teléf…" at bounding box center [398, 181] width 211 height 14
drag, startPoint x: 360, startPoint y: 177, endPoint x: 297, endPoint y: 178, distance: 62.6
click at [297, 178] on span "Conecta tu aplicación de WhatsApp Business para seguir utilizándola en tu teléf…" at bounding box center [398, 181] width 211 height 14
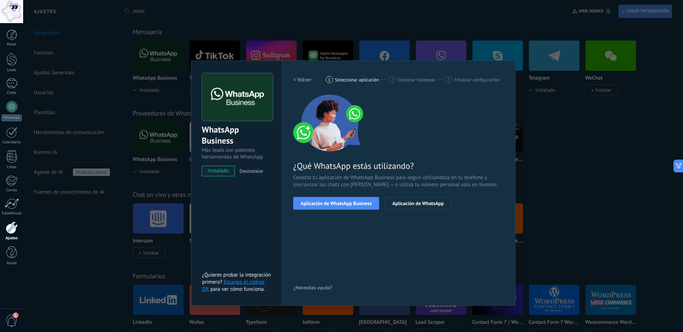
click at [296, 177] on span "Conecta tu aplicación de WhatsApp Business para seguir utilizándola en tu teléf…" at bounding box center [398, 181] width 211 height 14
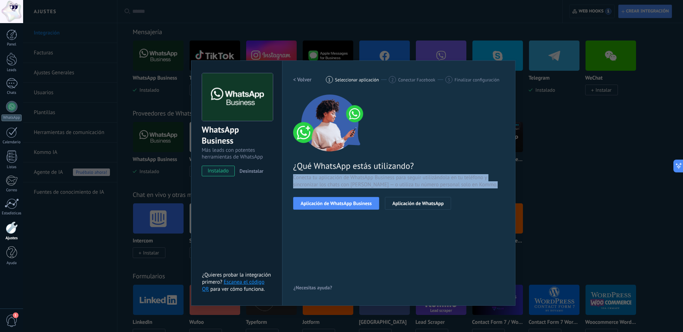
drag, startPoint x: 296, startPoint y: 177, endPoint x: 485, endPoint y: 185, distance: 188.8
click at [485, 185] on span "Conecta tu aplicación de WhatsApp Business para seguir utilizándola en tu teléf…" at bounding box center [398, 181] width 211 height 14
drag, startPoint x: 484, startPoint y: 185, endPoint x: 286, endPoint y: 177, distance: 198.4
click at [287, 177] on div "Configuraciones Autorizaciones Esta pestaña registra a los usuarios que han con…" at bounding box center [398, 183] width 233 height 246
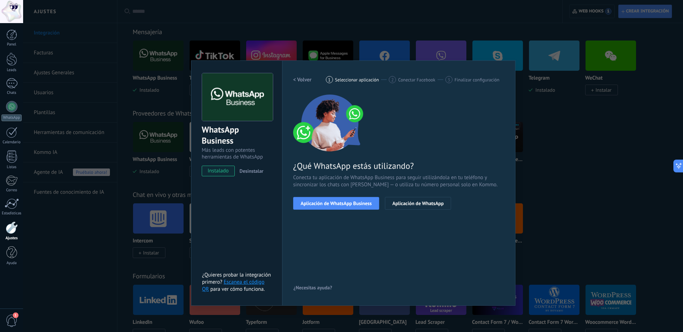
click at [284, 176] on div "Configuraciones Autorizaciones Esta pestaña registra a los usuarios que han con…" at bounding box center [398, 183] width 233 height 246
click at [410, 199] on button "Aplicación de WhatsApp" at bounding box center [418, 203] width 66 height 13
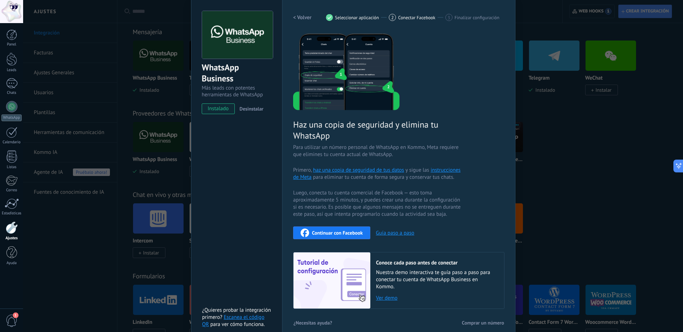
scroll to position [67, 0]
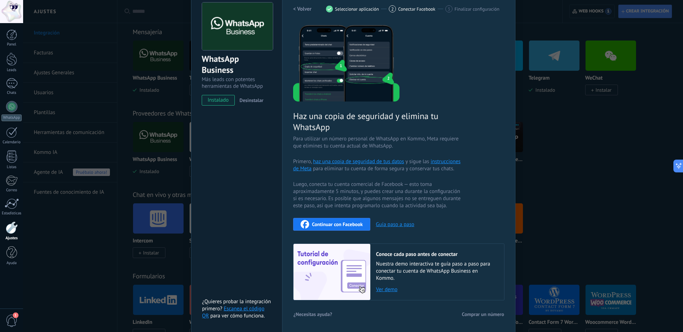
click at [347, 225] on span "Continuar con Facebook" at bounding box center [337, 224] width 51 height 5
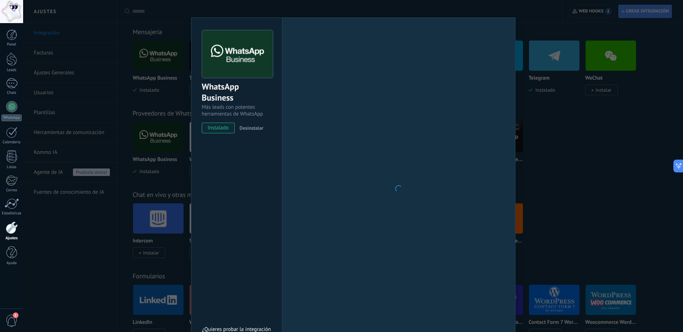
scroll to position [71, 0]
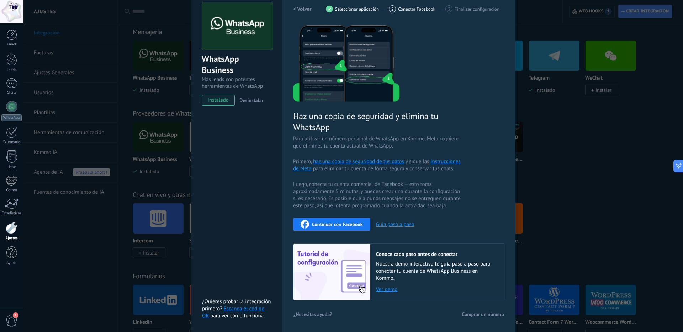
click at [251, 307] on link "Escanea el código QR" at bounding box center [233, 313] width 62 height 14
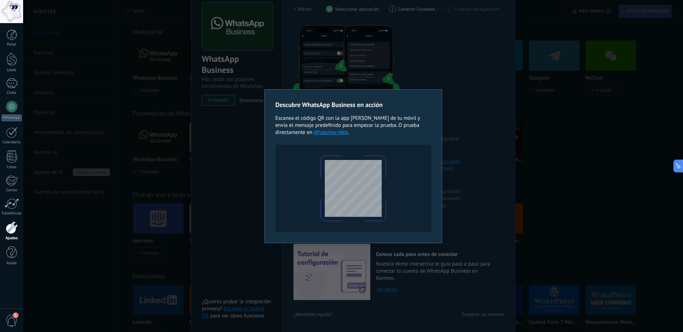
click at [237, 194] on div "Descubre WhatsApp Business en acción Escanea el código QR con la app [PERSON_NA…" at bounding box center [353, 166] width 660 height 332
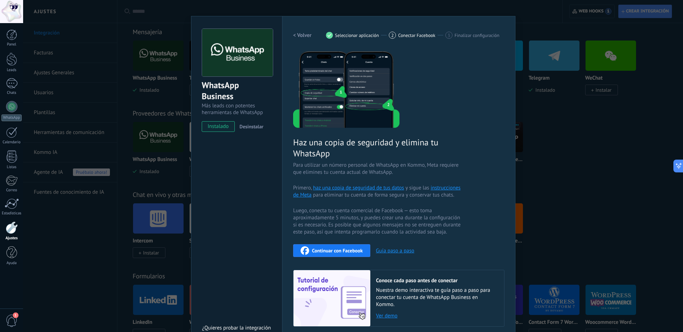
scroll to position [29, 0]
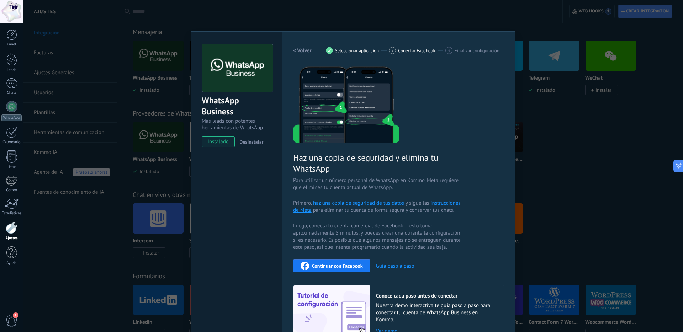
click at [245, 142] on span "Desinstalar" at bounding box center [251, 142] width 24 height 6
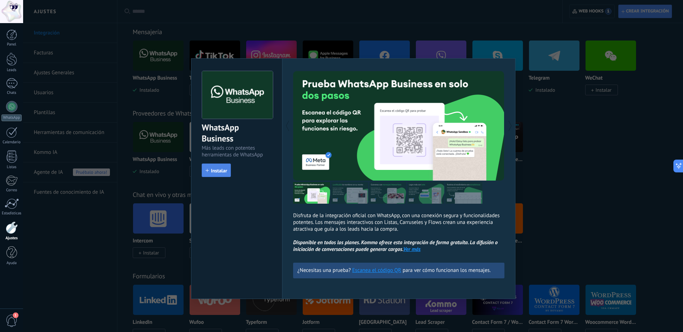
click at [220, 173] on span "Instalar" at bounding box center [219, 170] width 16 height 5
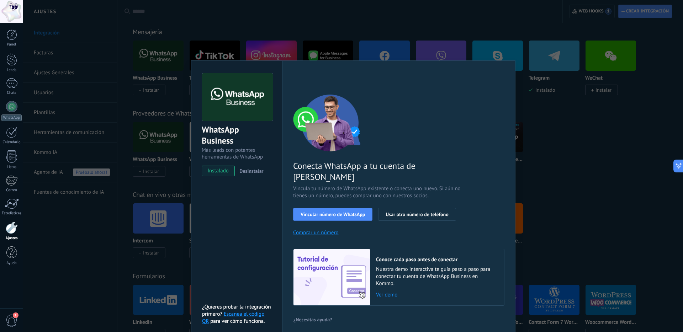
click at [249, 170] on span "Desinstalar" at bounding box center [251, 171] width 24 height 6
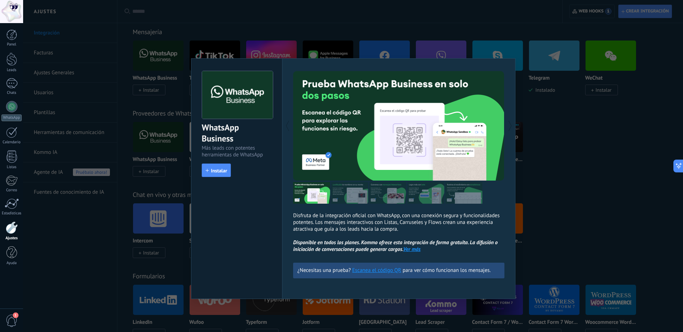
click at [353, 193] on img at bounding box center [349, 193] width 37 height 22
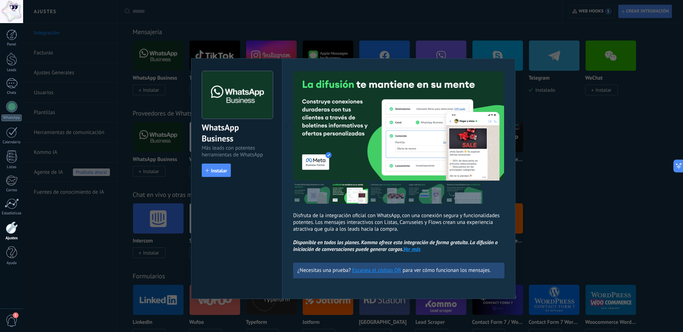
click at [389, 196] on img at bounding box center [387, 193] width 37 height 22
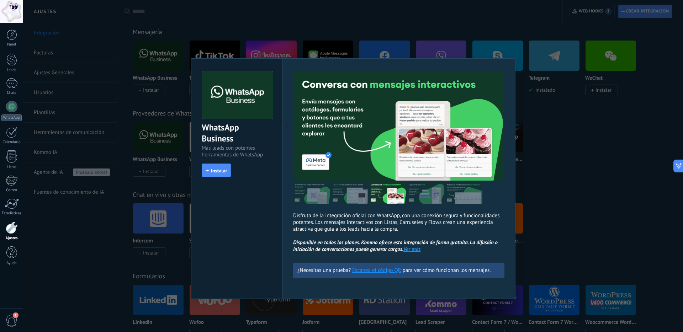
click at [397, 195] on img at bounding box center [387, 193] width 37 height 22
click at [434, 191] on img at bounding box center [425, 193] width 37 height 22
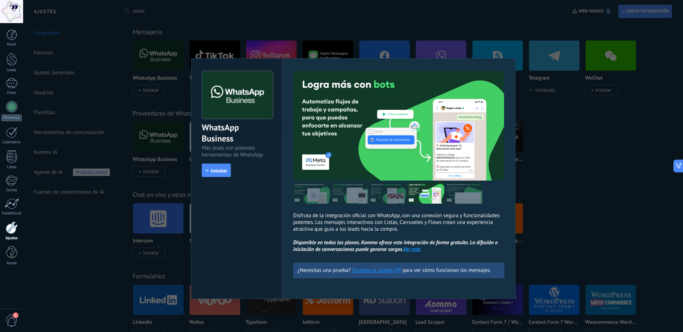
click at [463, 198] on img at bounding box center [464, 193] width 37 height 22
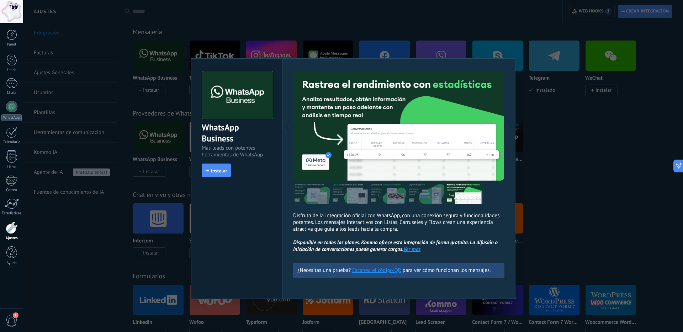
click at [309, 193] on img at bounding box center [311, 193] width 37 height 22
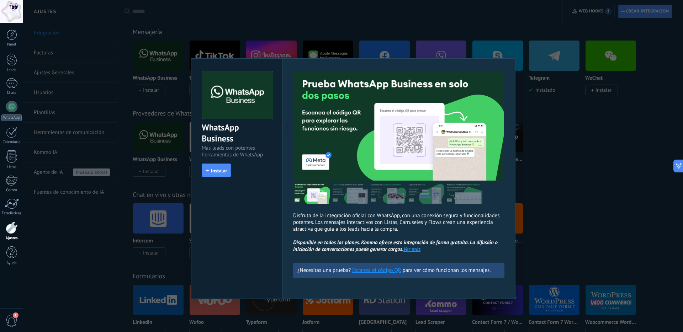
click at [157, 186] on div "WhatsApp Business Más leads con potentes herramientas de WhatsApp install Insta…" at bounding box center [353, 166] width 660 height 332
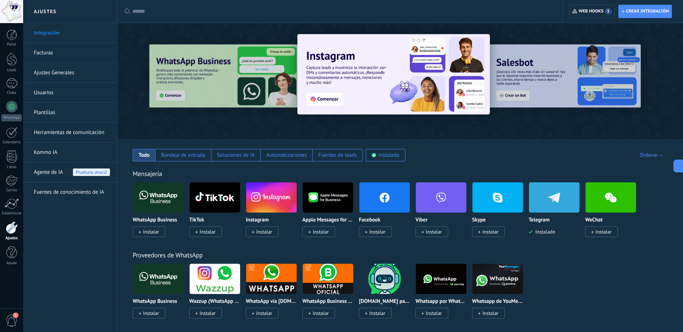
drag, startPoint x: 306, startPoint y: 74, endPoint x: 353, endPoint y: 76, distance: 47.4
click at [352, 76] on div at bounding box center [400, 79] width 566 height 102
click at [14, 7] on div at bounding box center [11, 11] width 23 height 23
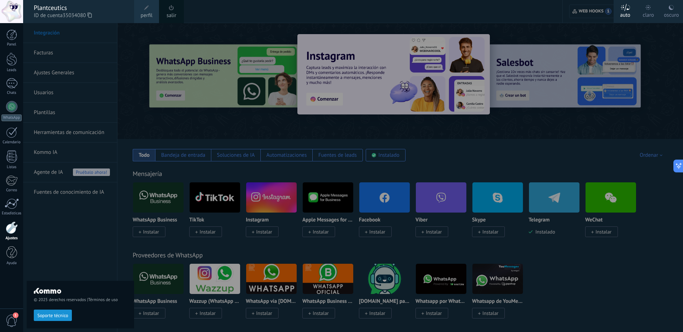
click at [167, 14] on link "salir" at bounding box center [172, 16] width 10 height 8
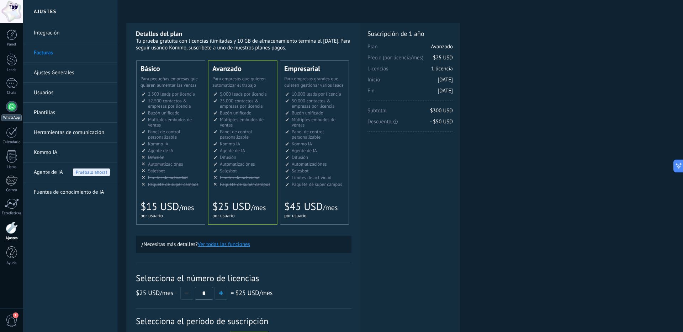
click at [12, 112] on div at bounding box center [11, 106] width 11 height 11
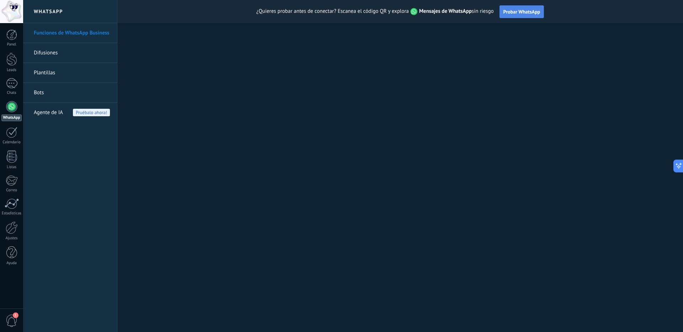
click at [529, 12] on span "Probar WhatsApp" at bounding box center [522, 12] width 37 height 6
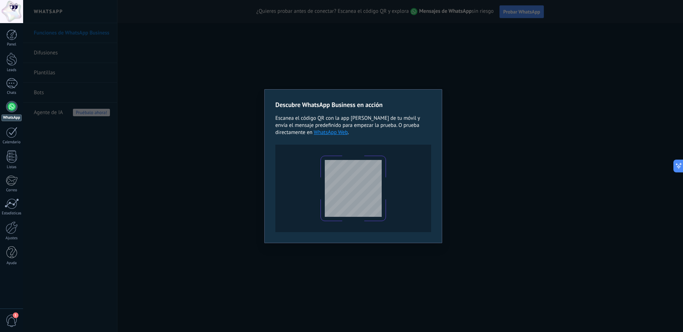
click at [412, 70] on div "Descubre WhatsApp Business en acción Escanea el código QR con la app [PERSON_NA…" at bounding box center [353, 166] width 660 height 332
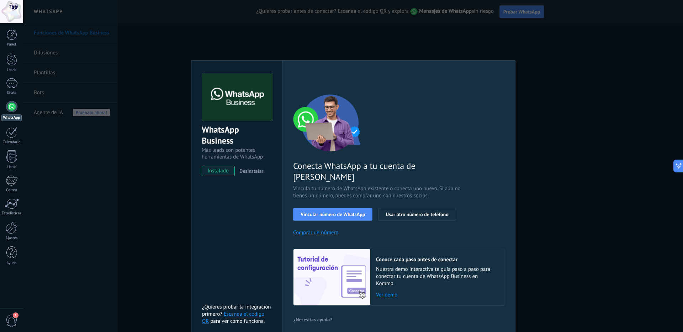
click at [322, 230] on button "Comprar un número" at bounding box center [316, 233] width 46 height 7
click at [426, 212] on span "Usar otro número de teléfono" at bounding box center [417, 214] width 63 height 5
click at [354, 212] on span "Vincular número de WhatsApp" at bounding box center [333, 214] width 64 height 5
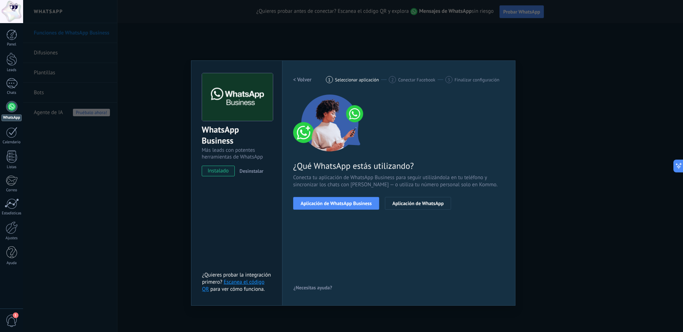
click at [366, 183] on span "Conecta tu aplicación de WhatsApp Business para seguir utilizándola en tu teléf…" at bounding box center [398, 181] width 211 height 14
drag, startPoint x: 353, startPoint y: 179, endPoint x: 372, endPoint y: 181, distance: 19.4
click at [382, 179] on span "Conecta tu aplicación de WhatsApp Business para seguir utilizándola en tu teléf…" at bounding box center [398, 181] width 211 height 14
click at [346, 179] on span "Conecta tu aplicación de WhatsApp Business para seguir utilizándola en tu teléf…" at bounding box center [398, 181] width 211 height 14
click at [346, 202] on span "Aplicación de WhatsApp Business" at bounding box center [336, 203] width 71 height 5
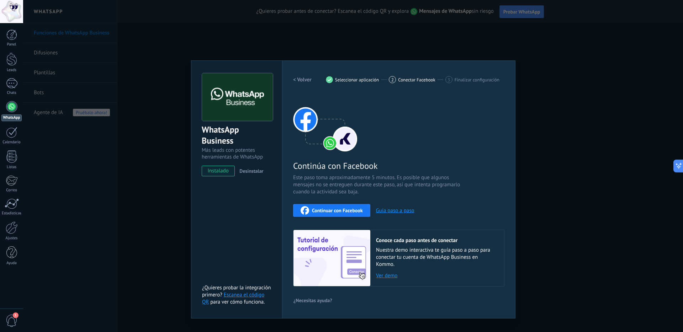
click at [352, 210] on span "Continuar con Facebook" at bounding box center [337, 210] width 51 height 5
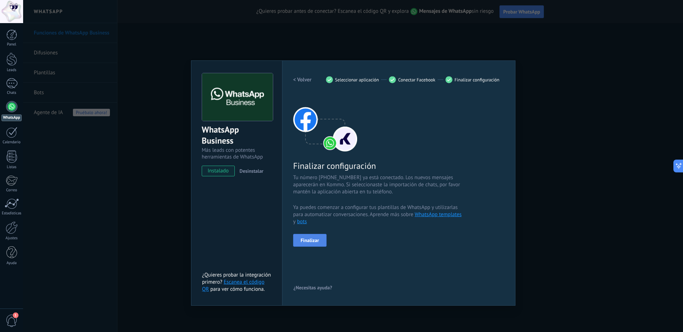
click at [314, 239] on span "Finalizar" at bounding box center [310, 240] width 19 height 5
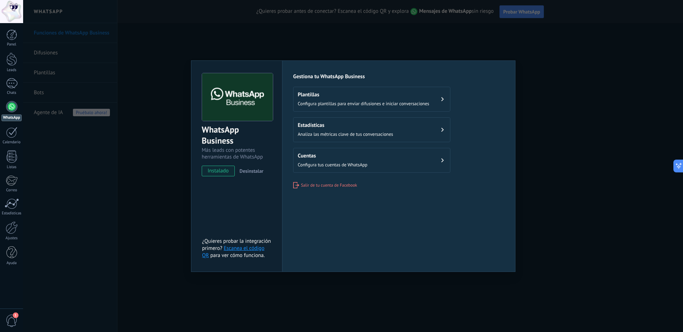
drag, startPoint x: 163, startPoint y: 65, endPoint x: 39, endPoint y: 56, distance: 124.6
click at [159, 65] on div "WhatsApp Business Más leads con potentes herramientas de WhatsApp instalado Des…" at bounding box center [353, 166] width 660 height 332
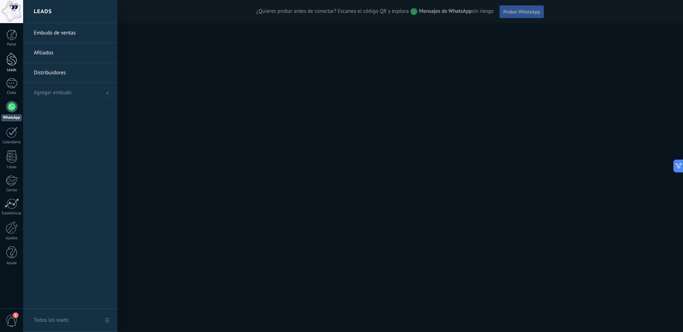
click at [9, 59] on div at bounding box center [11, 59] width 11 height 13
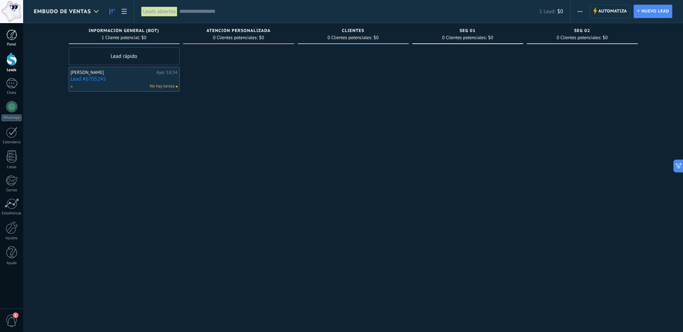
click at [11, 32] on div at bounding box center [11, 35] width 11 height 11
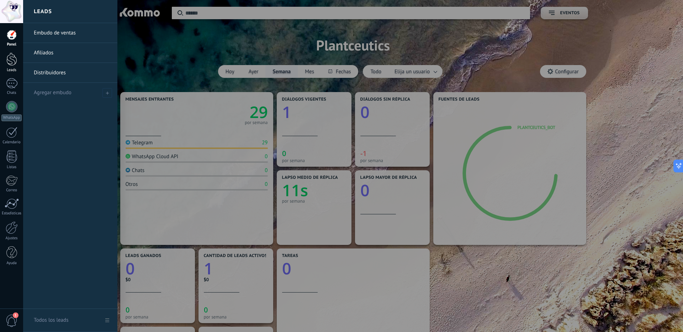
click at [20, 58] on link "Leads" at bounding box center [11, 63] width 23 height 20
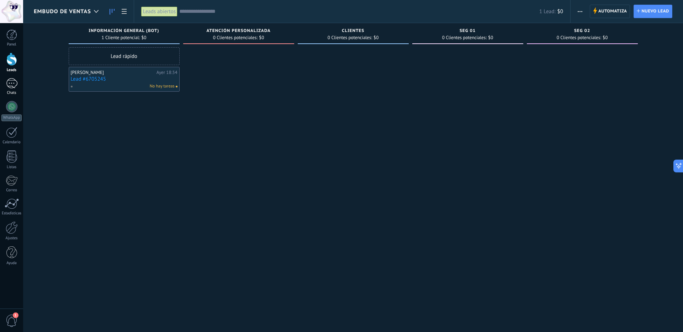
click at [9, 80] on div at bounding box center [11, 83] width 11 height 10
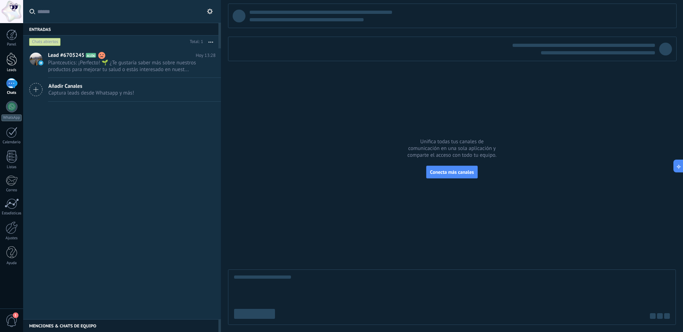
click at [12, 62] on div at bounding box center [11, 59] width 11 height 13
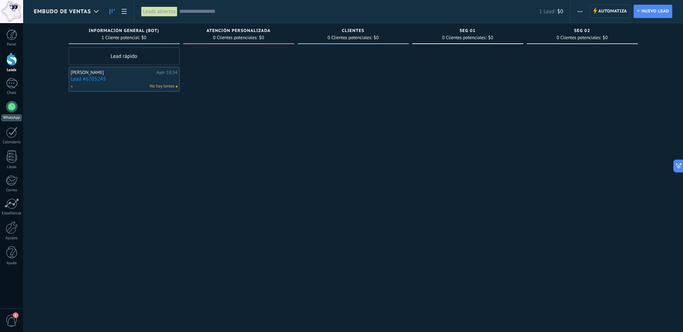
click at [5, 106] on link "WhatsApp" at bounding box center [11, 111] width 23 height 20
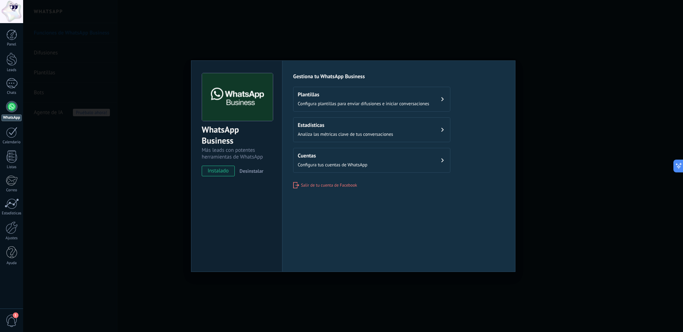
click at [338, 155] on h2 "Cuentas" at bounding box center [333, 156] width 70 height 7
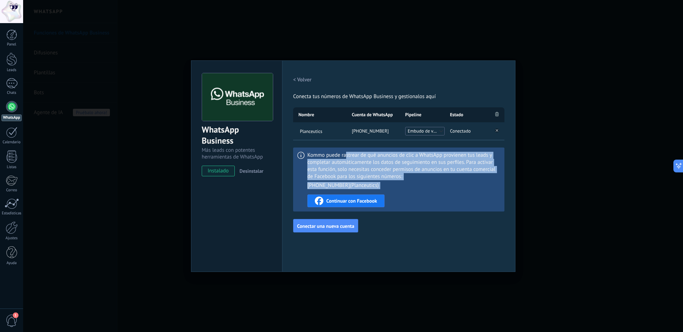
drag, startPoint x: 348, startPoint y: 158, endPoint x: 457, endPoint y: 226, distance: 128.6
click at [455, 226] on div "< Volver Conecta tus números de WhatsApp Business y gestionalos aquí Nombre Cue…" at bounding box center [398, 152] width 211 height 159
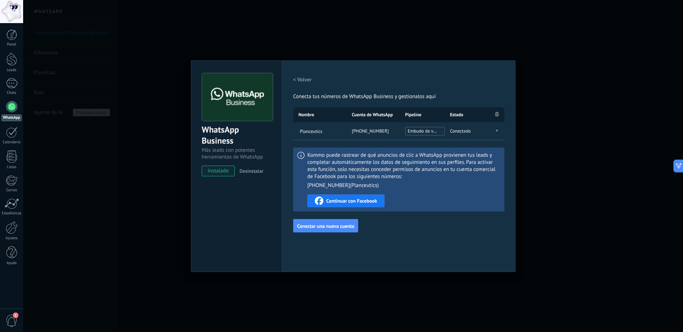
drag, startPoint x: 293, startPoint y: 65, endPoint x: 301, endPoint y: 74, distance: 12.1
click at [294, 66] on div "Configuraciones Autorizaciones This tab logs the users who have granted integra…" at bounding box center [398, 166] width 233 height 212
click at [305, 77] on h2 "< Volver" at bounding box center [302, 80] width 19 height 7
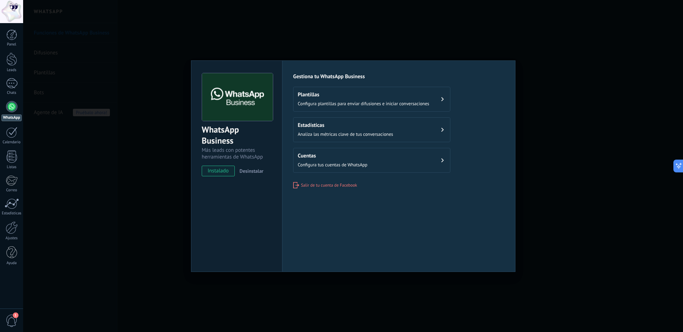
click at [367, 50] on div "WhatsApp Business Más leads con potentes herramientas de WhatsApp instalado Des…" at bounding box center [353, 166] width 660 height 332
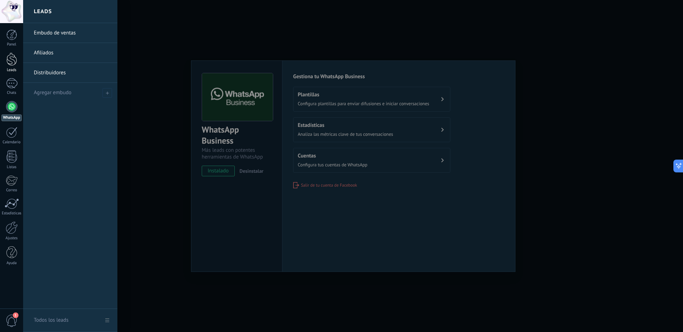
click at [3, 56] on link "Leads" at bounding box center [11, 63] width 23 height 20
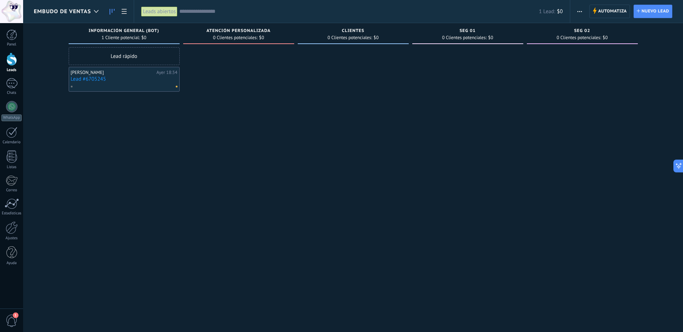
click at [89, 15] on span "Embudo de ventas" at bounding box center [62, 11] width 57 height 7
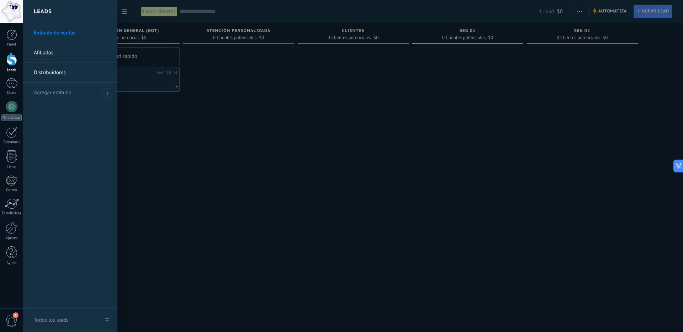
click at [295, 118] on div at bounding box center [364, 166] width 683 height 332
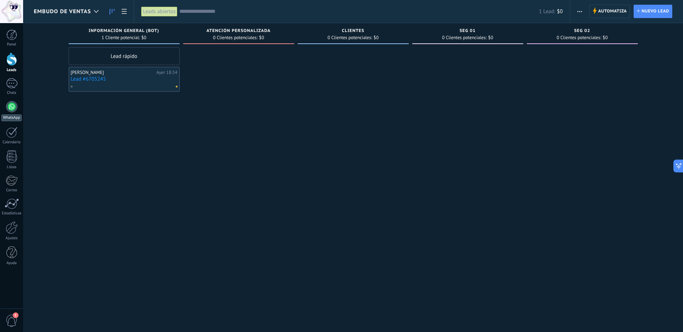
click at [15, 116] on div "WhatsApp" at bounding box center [11, 118] width 20 height 7
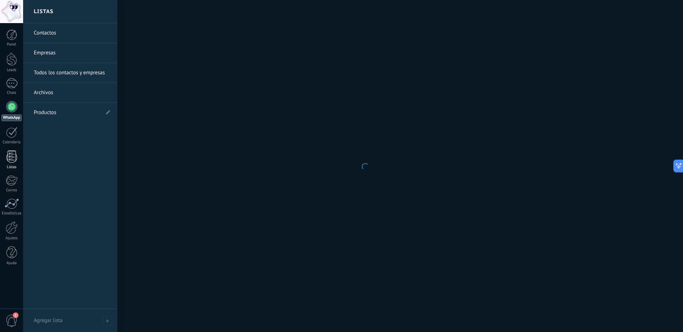
click at [14, 154] on div at bounding box center [11, 157] width 11 height 12
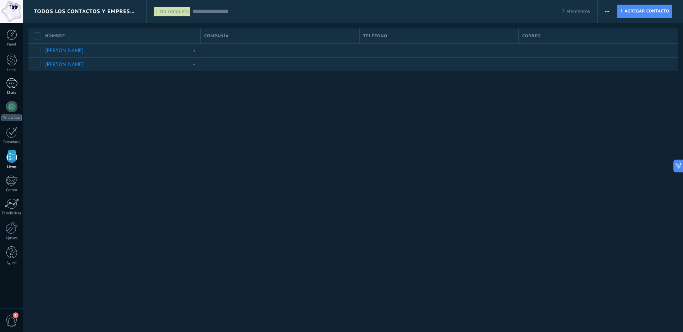
click at [10, 84] on div at bounding box center [11, 83] width 11 height 10
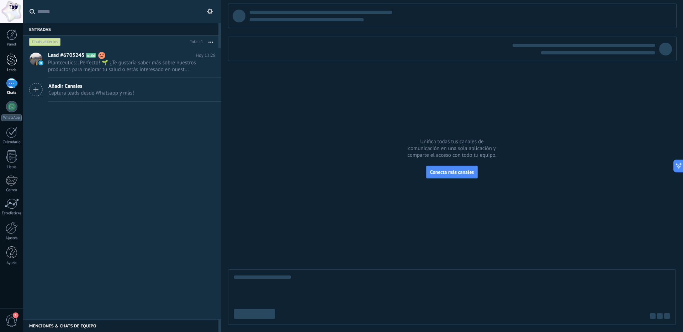
click at [11, 60] on div at bounding box center [11, 59] width 11 height 13
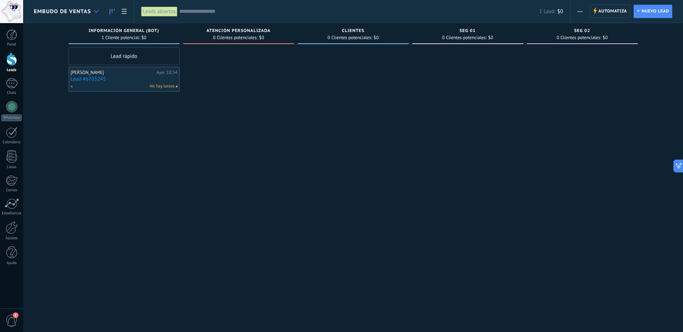
click at [96, 12] on use at bounding box center [96, 11] width 5 height 3
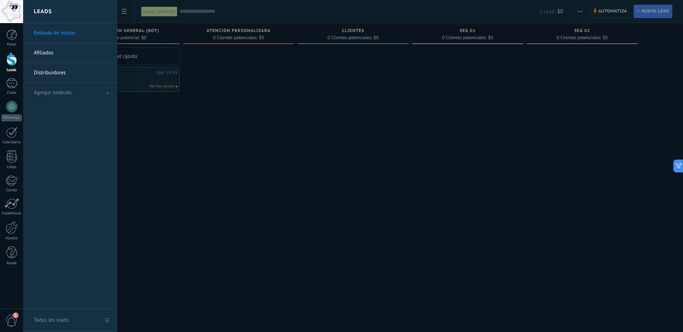
click at [70, 54] on link "Afiliados" at bounding box center [72, 53] width 77 height 20
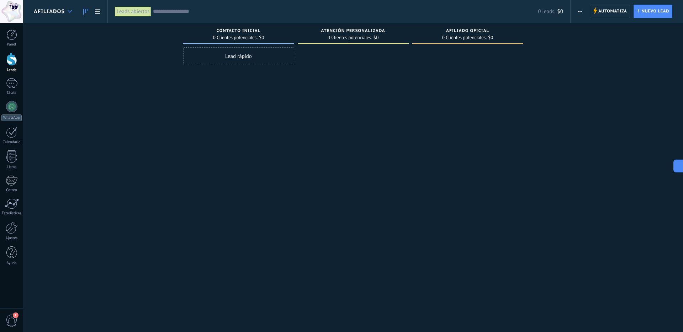
click at [73, 10] on div at bounding box center [70, 12] width 12 height 14
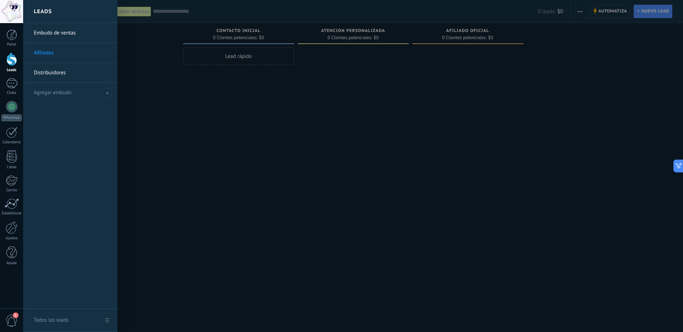
click at [59, 68] on link "Distribuidores" at bounding box center [72, 73] width 77 height 20
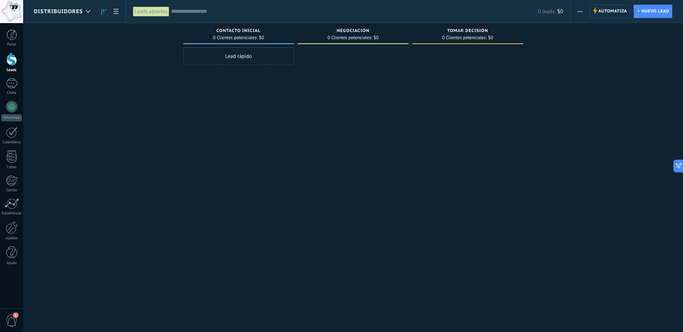
click at [68, 11] on span "Distribuidores" at bounding box center [58, 11] width 49 height 7
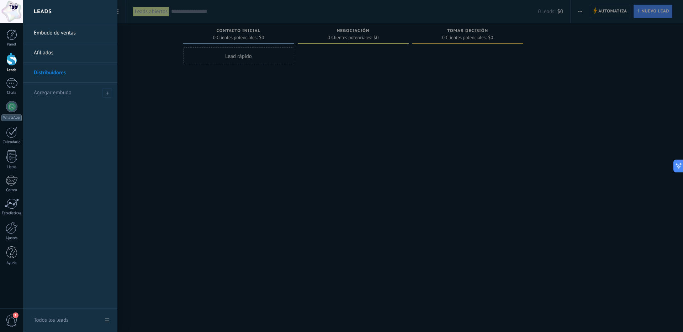
click at [62, 34] on link "Embudo de ventas" at bounding box center [72, 33] width 77 height 20
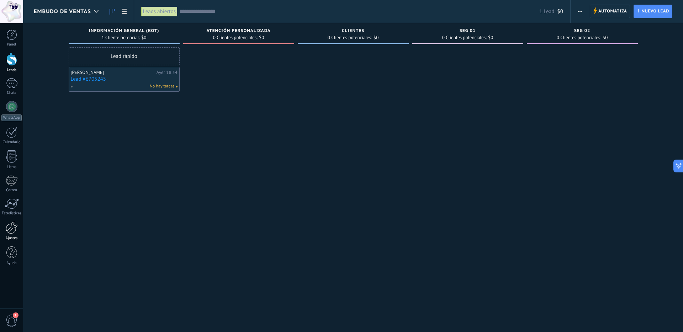
click at [14, 231] on div at bounding box center [12, 228] width 12 height 12
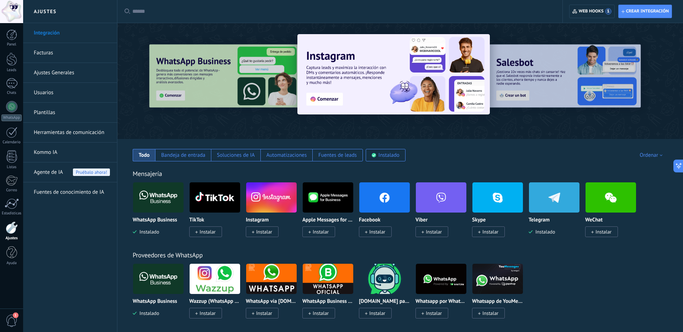
click at [157, 195] on img at bounding box center [158, 197] width 51 height 35
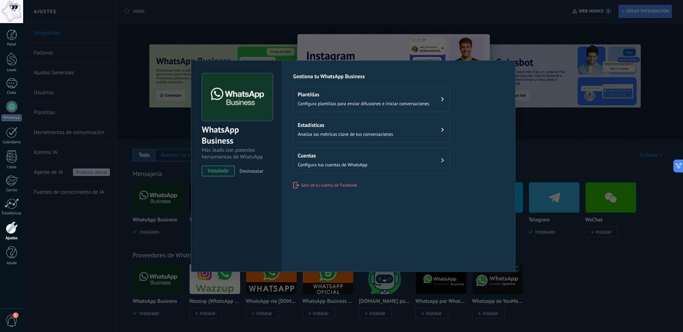
click at [367, 168] on button "Cuentas Configura tus cuentas de WhatsApp" at bounding box center [371, 160] width 157 height 25
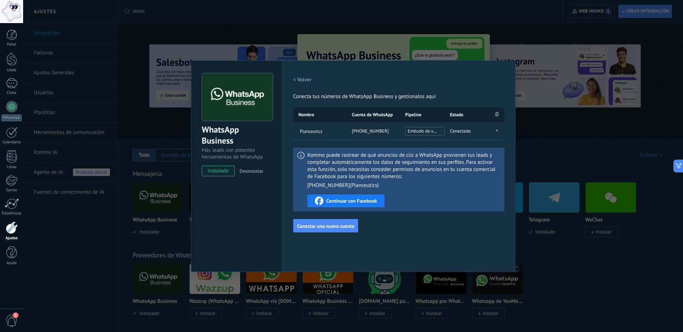
drag, startPoint x: 116, startPoint y: 56, endPoint x: 98, endPoint y: 55, distance: 17.5
click at [115, 56] on div "WhatsApp Business Más leads con potentes herramientas de WhatsApp instalado Des…" at bounding box center [353, 166] width 660 height 332
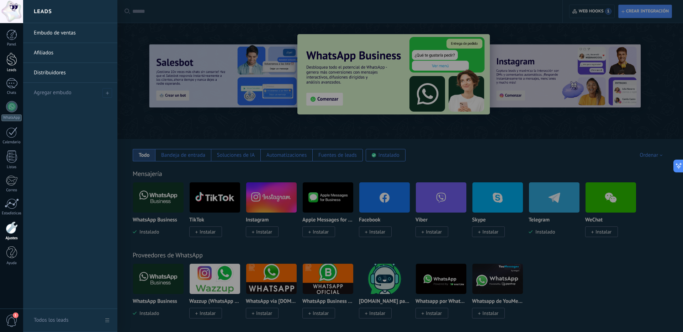
click at [12, 58] on div at bounding box center [11, 59] width 11 height 13
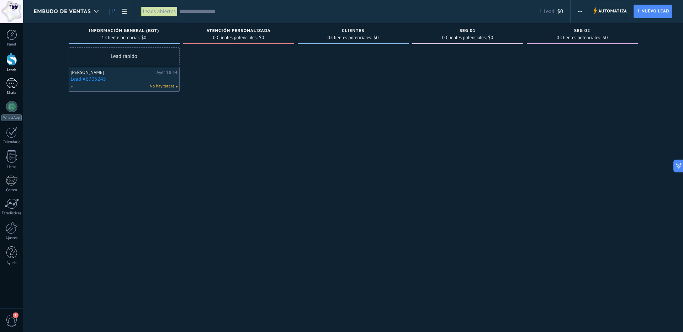
click at [9, 83] on div at bounding box center [11, 83] width 11 height 10
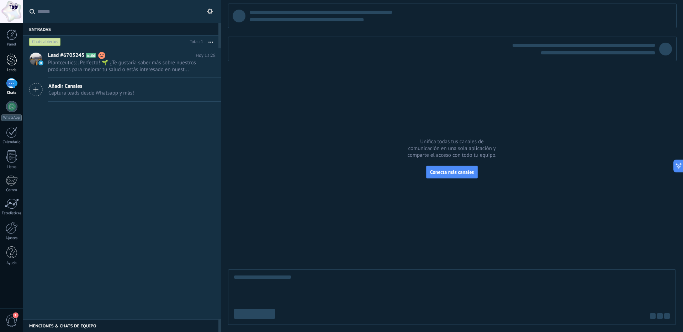
click at [10, 65] on div at bounding box center [11, 59] width 11 height 13
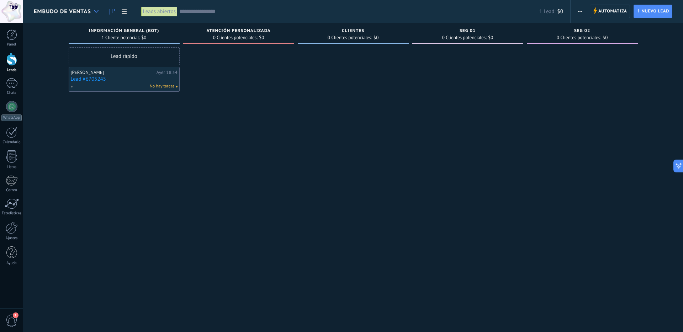
click at [95, 9] on div at bounding box center [96, 12] width 12 height 14
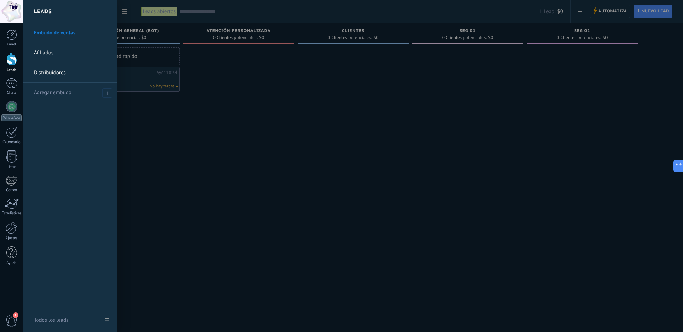
click at [251, 132] on div at bounding box center [364, 166] width 683 height 332
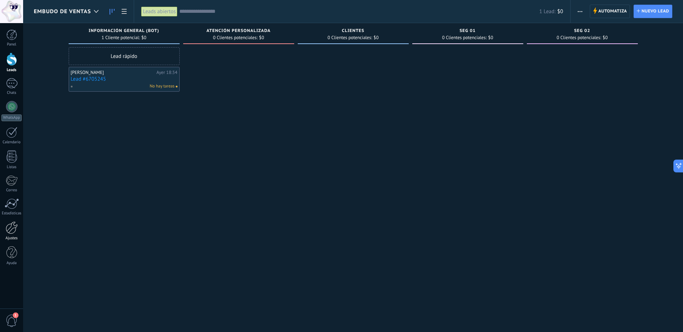
click at [11, 229] on div at bounding box center [12, 228] width 12 height 12
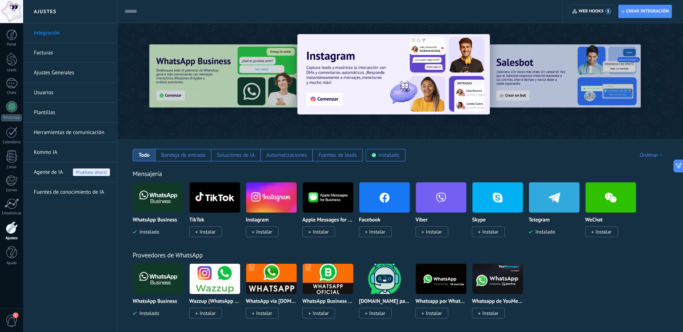
click at [172, 197] on img at bounding box center [158, 197] width 51 height 35
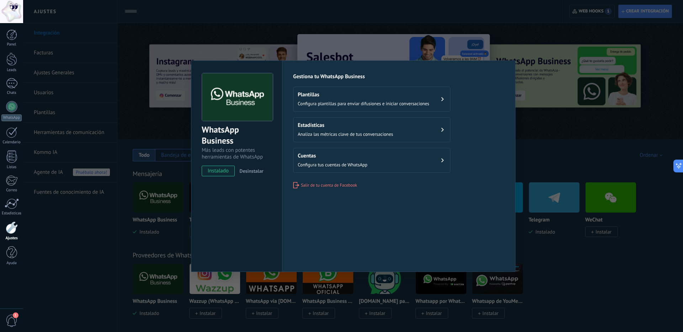
click at [390, 152] on button "Cuentas Configura tus cuentas de WhatsApp" at bounding box center [371, 160] width 157 height 25
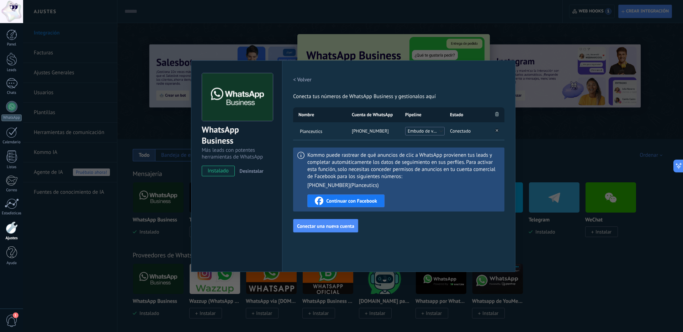
click at [444, 132] on button "Embudo de ventas" at bounding box center [425, 131] width 40 height 9
click at [437, 119] on div "Pipeline" at bounding box center [422, 114] width 45 height 15
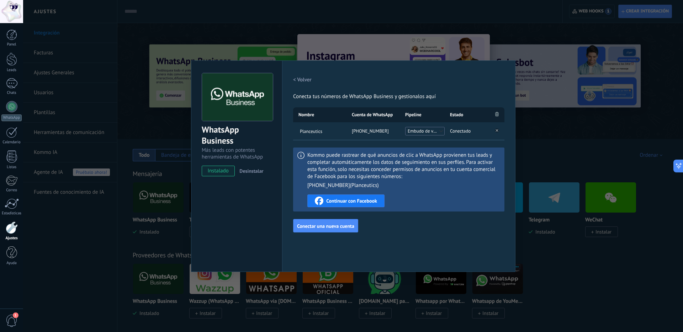
click at [455, 92] on div "< Volver Conecta tus números de WhatsApp Business y gestionalos aquí" at bounding box center [398, 86] width 211 height 27
drag, startPoint x: 300, startPoint y: 68, endPoint x: 299, endPoint y: 75, distance: 6.8
click at [300, 69] on div "Configuraciones Autorizaciones Esta pestaña registra a los usuarios que han con…" at bounding box center [398, 166] width 233 height 212
click at [299, 75] on button "< Volver" at bounding box center [302, 79] width 19 height 13
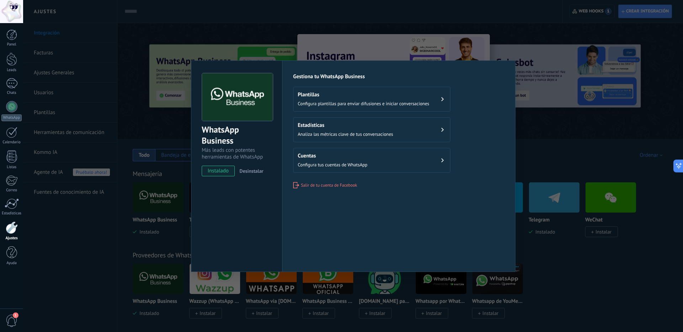
click at [339, 102] on span "Configura plantillas para enviar difusiones e iniciar conversaciones" at bounding box center [364, 104] width 132 height 6
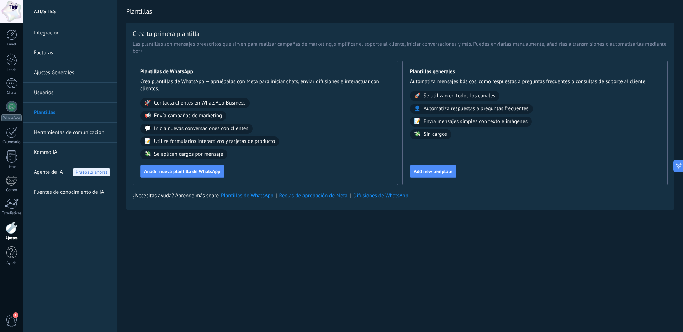
click at [61, 74] on link "Ajustes Generales" at bounding box center [72, 73] width 76 height 20
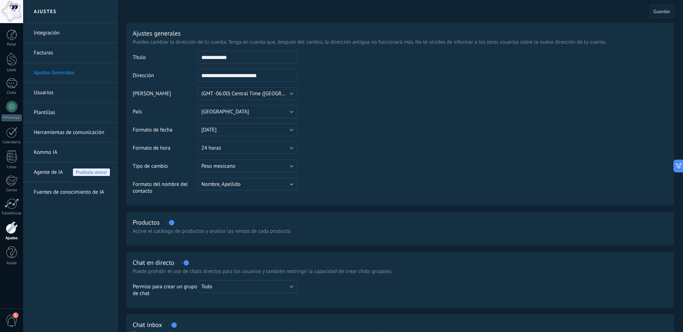
click at [59, 36] on link "Integración" at bounding box center [72, 33] width 76 height 20
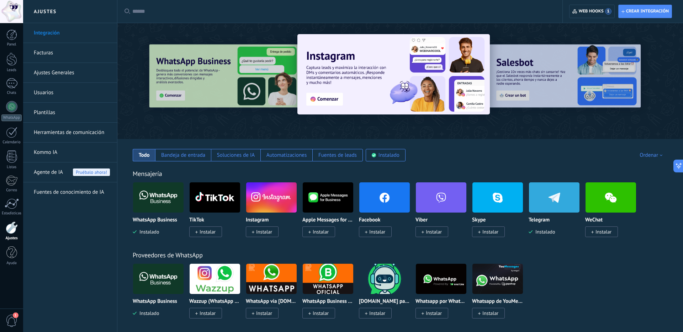
click at [149, 195] on img at bounding box center [158, 197] width 51 height 35
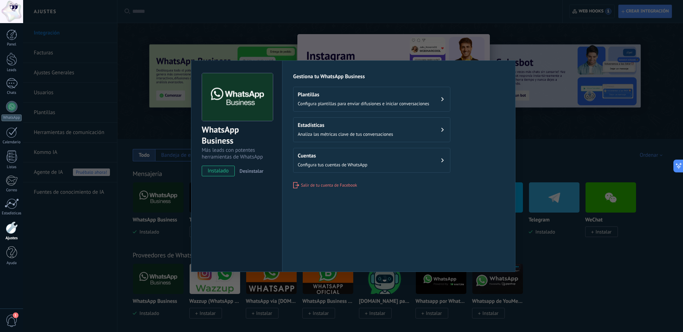
click at [130, 159] on div "WhatsApp Business Más leads con potentes herramientas de WhatsApp instalado Des…" at bounding box center [353, 166] width 660 height 332
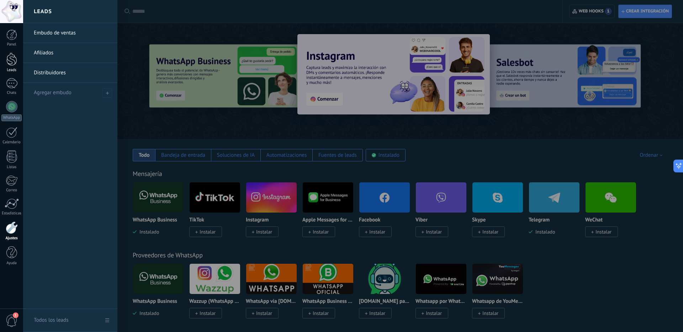
click at [15, 55] on div at bounding box center [11, 59] width 11 height 13
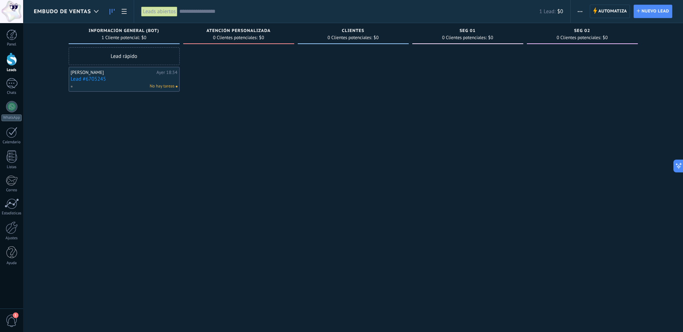
click at [126, 76] on link "Lead #6705245" at bounding box center [124, 79] width 107 height 6
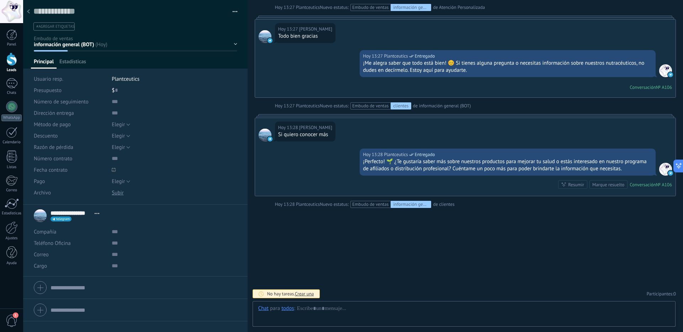
scroll to position [11, 0]
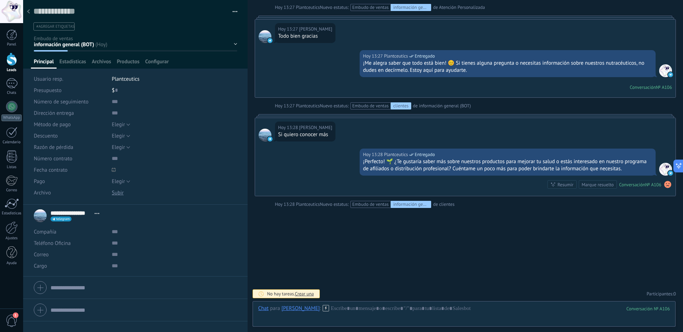
click at [32, 9] on div at bounding box center [28, 12] width 10 height 14
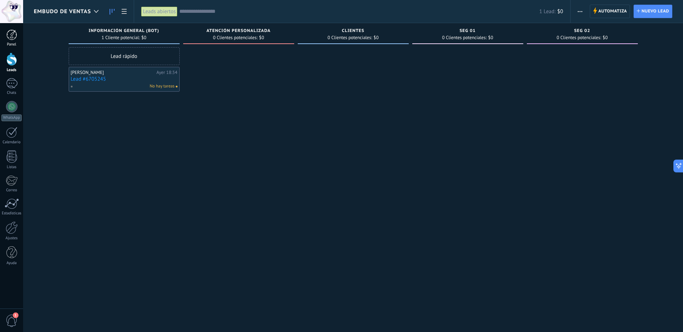
click at [10, 34] on div at bounding box center [11, 35] width 11 height 11
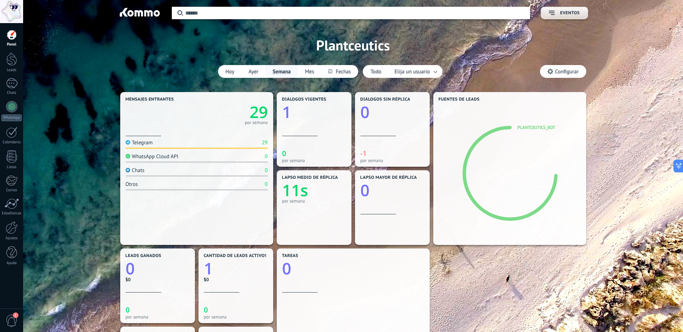
click at [163, 156] on div "WhatsApp Cloud API" at bounding box center [152, 156] width 53 height 7
click at [58, 84] on div "Aplicar Eventos Plantceutics Hoy Ayer Semana Mes Todo Elija un usuario Configur…" at bounding box center [353, 45] width 639 height 90
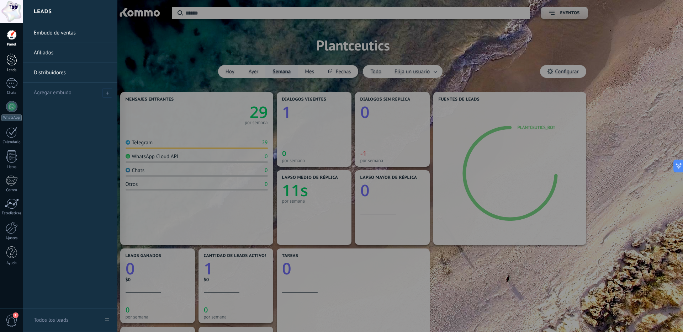
click at [10, 65] on div at bounding box center [11, 59] width 11 height 13
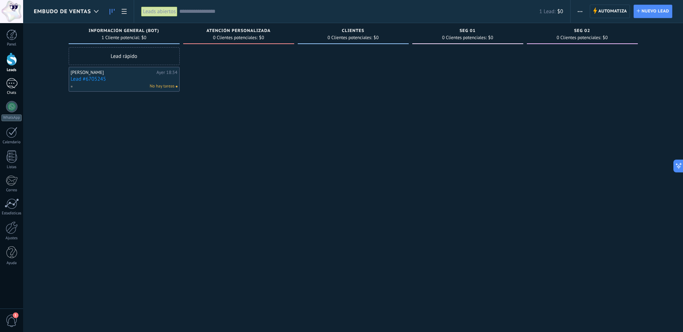
click at [11, 82] on div at bounding box center [11, 83] width 11 height 10
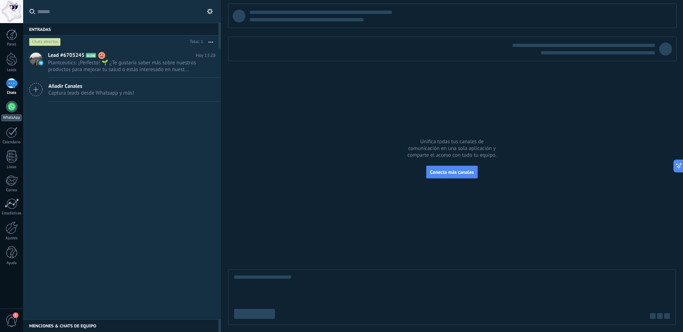
click at [10, 105] on div at bounding box center [11, 106] width 11 height 11
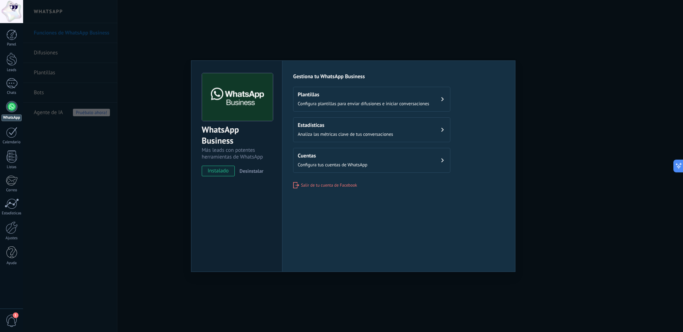
click at [148, 96] on div "WhatsApp Business Más leads con potentes herramientas de WhatsApp instalado Des…" at bounding box center [353, 166] width 660 height 332
click at [346, 162] on span "Configura tus cuentas de WhatsApp" at bounding box center [333, 165] width 70 height 6
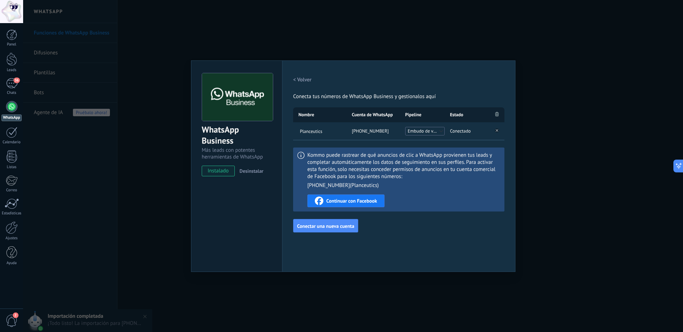
click at [120, 140] on div "WhatsApp Business Más leads con potentes herramientas de WhatsApp instalado Des…" at bounding box center [353, 166] width 660 height 332
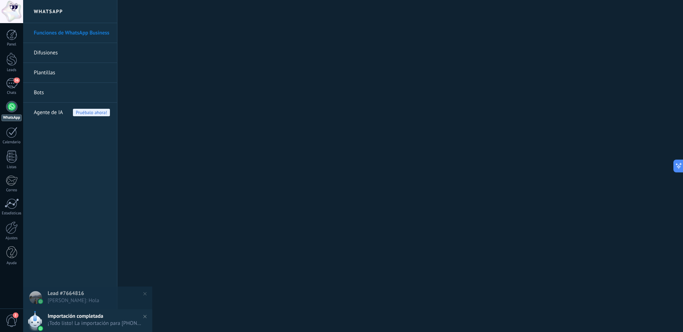
click at [83, 320] on div "Importación completada Hoy 14:37 ¡Todo listo! La importación para +52 1 33 1474…" at bounding box center [100, 321] width 105 height 22
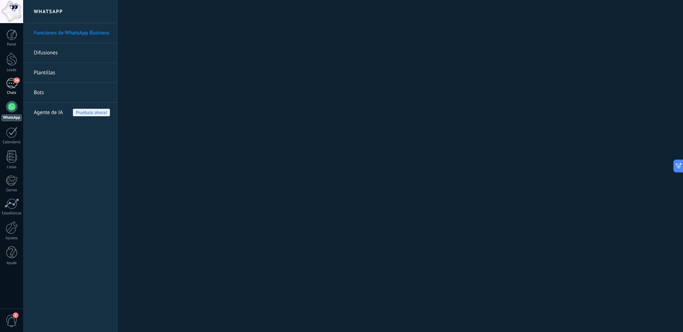
click at [13, 81] on div "36" at bounding box center [11, 83] width 11 height 10
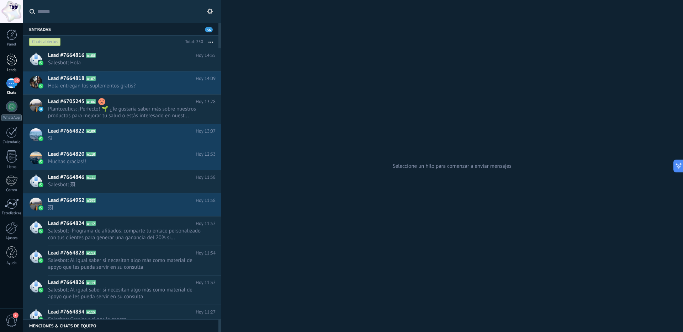
click at [9, 56] on div at bounding box center [11, 59] width 11 height 13
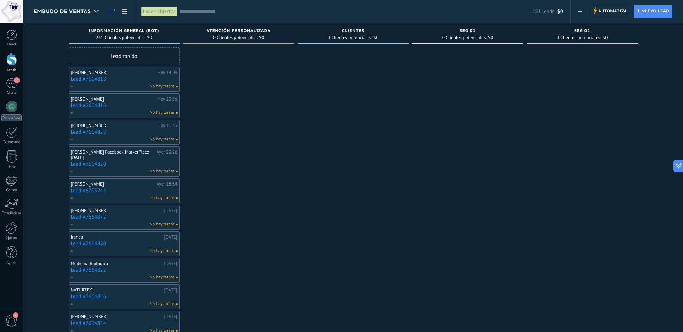
click at [120, 77] on link "Lead #7664818" at bounding box center [124, 79] width 107 height 6
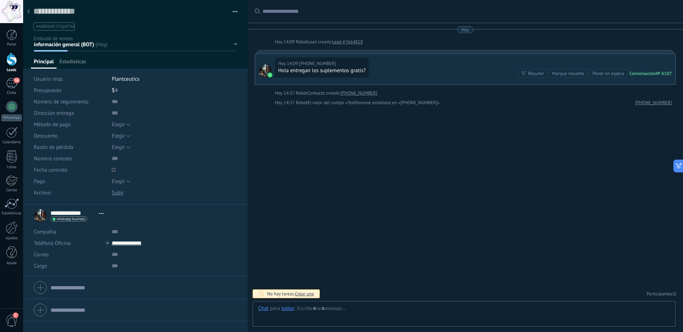
scroll to position [11, 0]
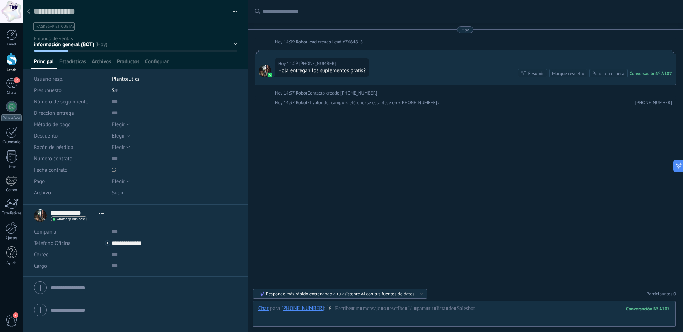
click at [30, 12] on icon at bounding box center [28, 11] width 3 height 4
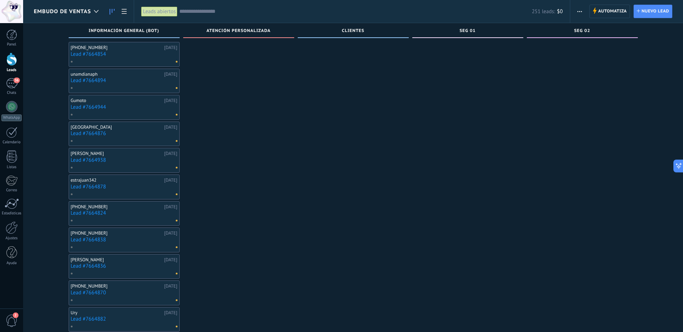
scroll to position [286, 0]
drag, startPoint x: 213, startPoint y: 226, endPoint x: 102, endPoint y: 40, distance: 217.0
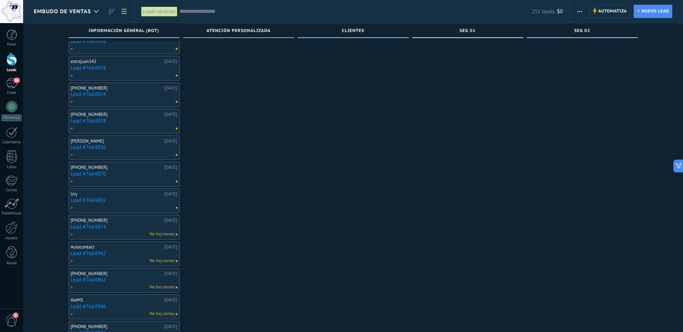
scroll to position [0, 0]
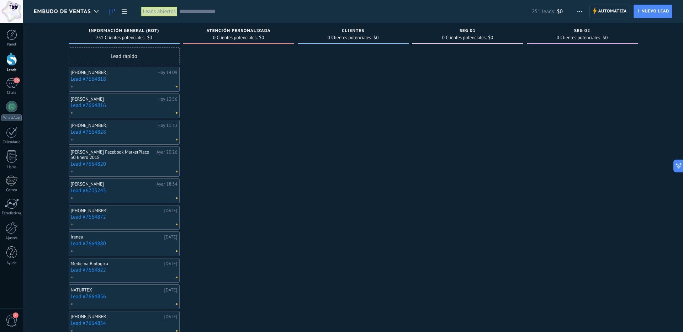
click at [137, 78] on link "Lead #7664818" at bounding box center [124, 79] width 107 height 6
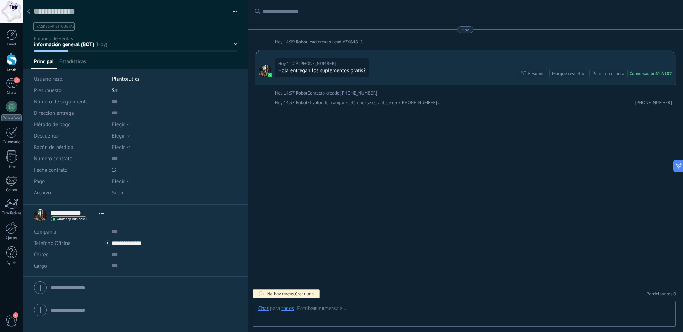
scroll to position [11, 0]
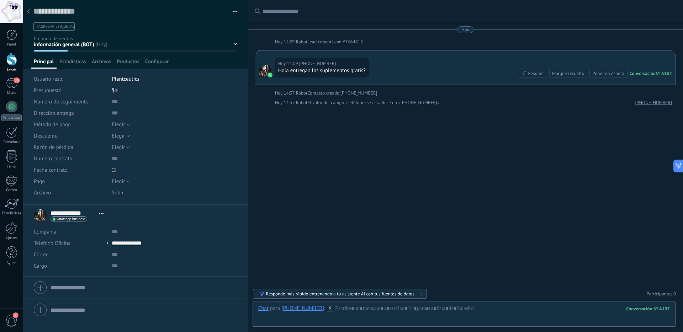
click at [0, 0] on div "información general (BOT) Atención Personalizada clientes seg 01 seg 02 Pedido …" at bounding box center [0, 0] width 0 height 0
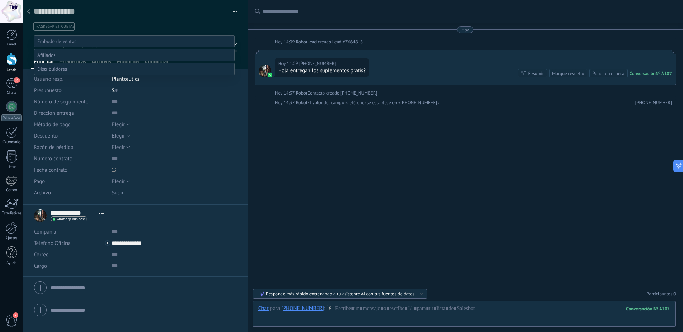
drag, startPoint x: 361, startPoint y: 131, endPoint x: 162, endPoint y: 48, distance: 215.5
click at [361, 131] on div at bounding box center [353, 166] width 660 height 332
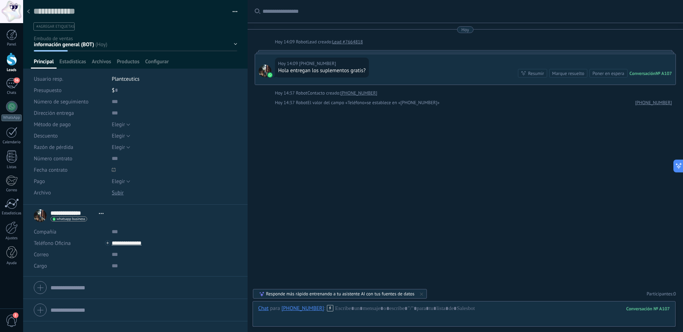
click at [0, 0] on div "información general (BOT) Atención Personalizada clientes seg 01 seg 02 Pedido …" at bounding box center [0, 0] width 0 height 0
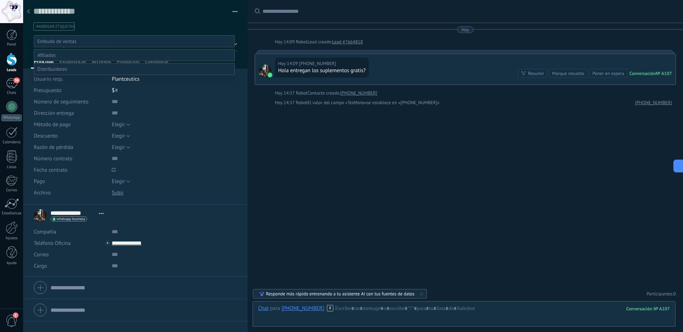
click at [98, 23] on div at bounding box center [353, 166] width 660 height 332
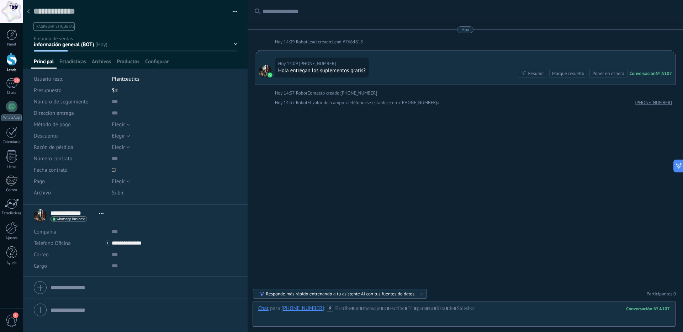
click at [0, 0] on div "información general (BOT) Atención Personalizada clientes seg 01 seg 02 Pedido …" at bounding box center [0, 0] width 0 height 0
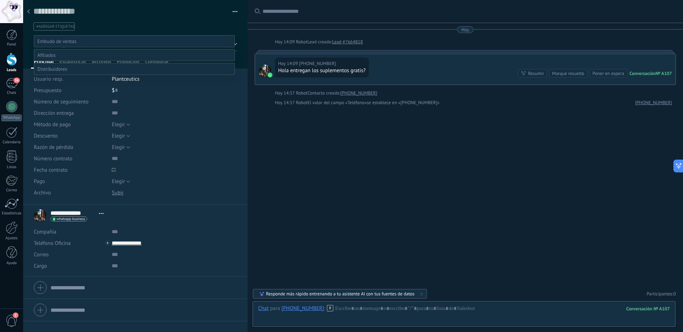
click at [62, 26] on div at bounding box center [353, 166] width 660 height 332
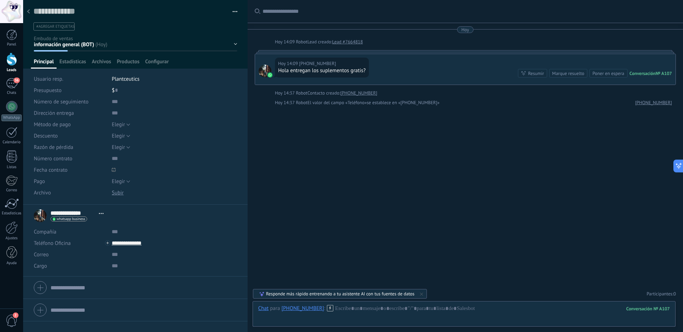
click at [0, 0] on div "información general (BOT) Atención Personalizada clientes seg 01 seg 02 Pedido …" at bounding box center [0, 0] width 0 height 0
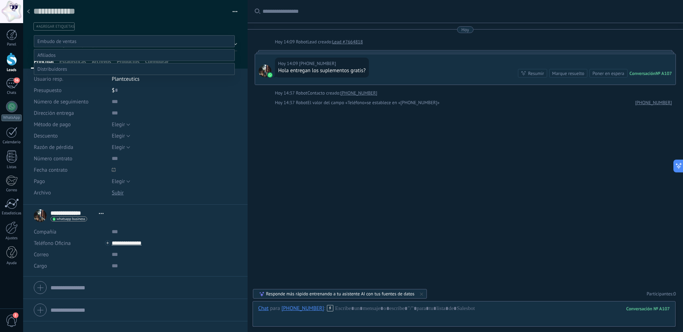
drag, startPoint x: 88, startPoint y: 26, endPoint x: 44, endPoint y: 11, distance: 46.3
click at [88, 26] on div at bounding box center [353, 166] width 660 height 332
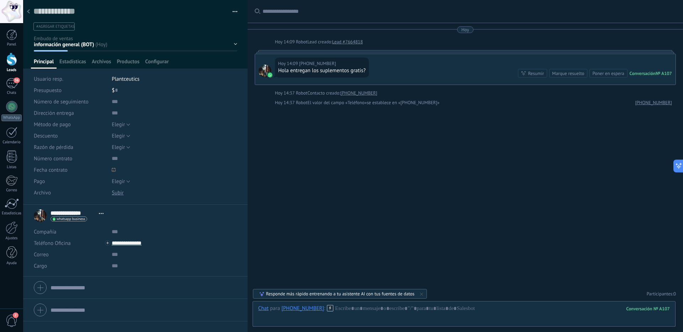
click at [32, 10] on div at bounding box center [28, 12] width 10 height 14
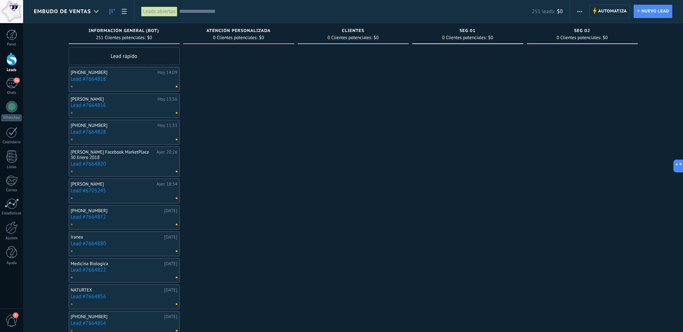
click at [104, 102] on link "Lead #7664816" at bounding box center [124, 105] width 107 height 6
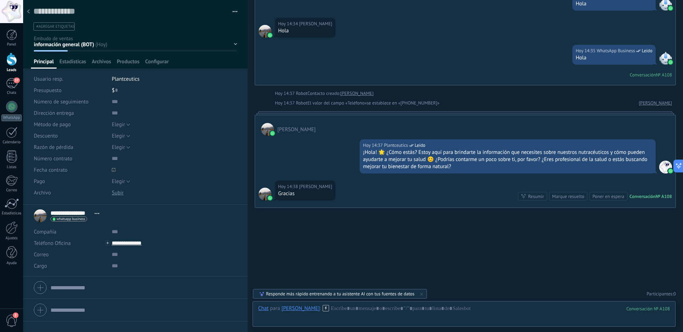
scroll to position [151, 0]
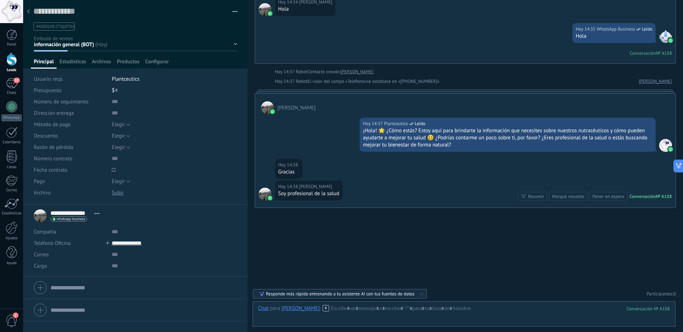
click at [54, 24] on span "#agregar etiquetas" at bounding box center [55, 26] width 38 height 5
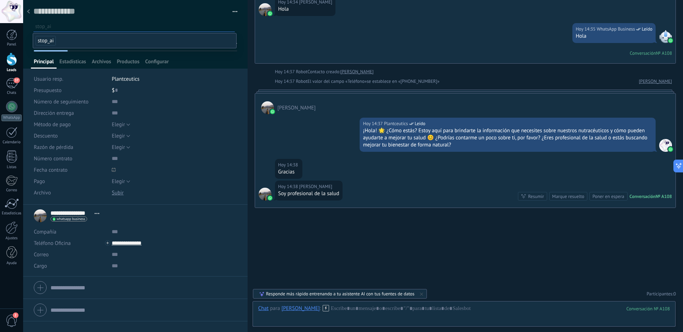
click at [29, 12] on icon at bounding box center [28, 11] width 3 height 4
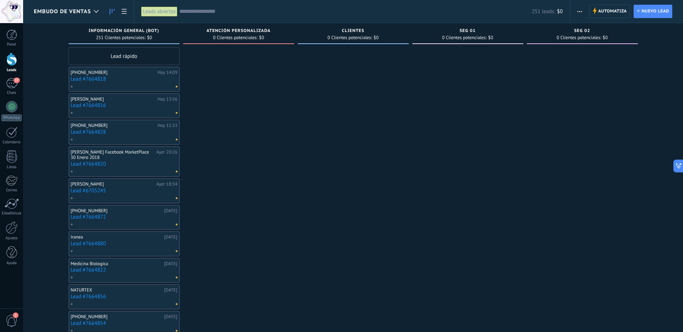
click at [110, 107] on link "Lead #7664816" at bounding box center [124, 105] width 107 height 6
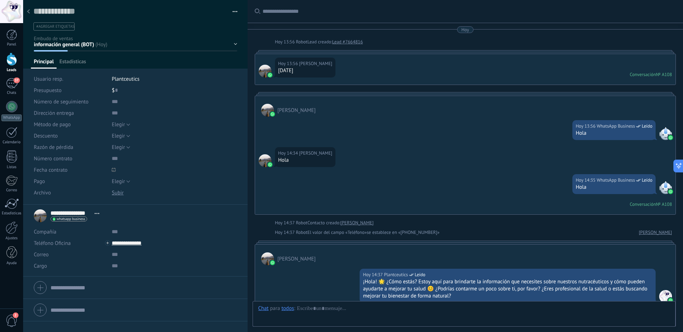
scroll to position [151, 0]
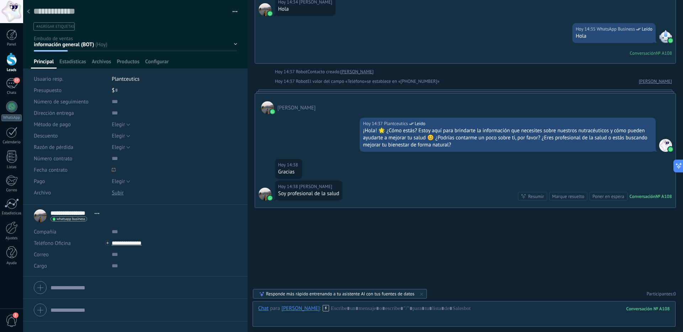
click at [0, 0] on div "información general (BOT) Atención Personalizada clientes seg 01 seg 02 Pedido …" at bounding box center [0, 0] width 0 height 0
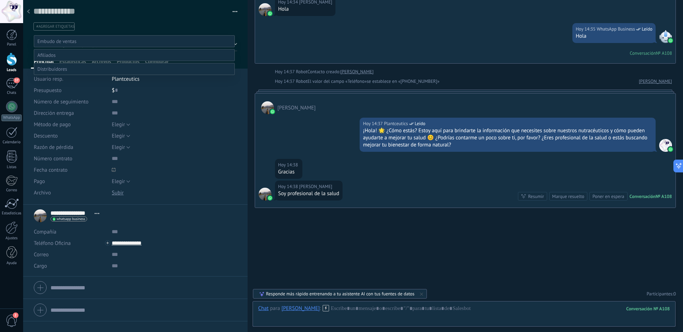
click at [0, 0] on label "clientes" at bounding box center [0, 0] width 0 height 0
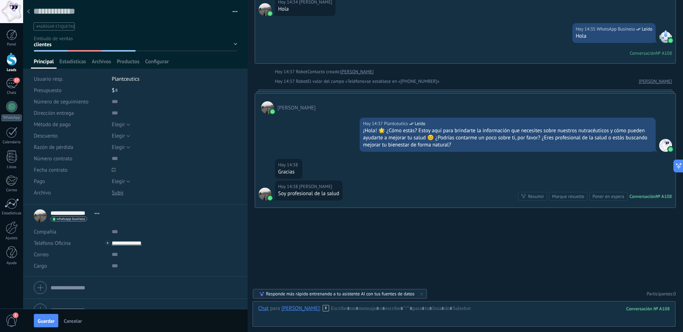
scroll to position [0, 0]
click at [52, 27] on span "#agregar etiquetas" at bounding box center [55, 26] width 38 height 5
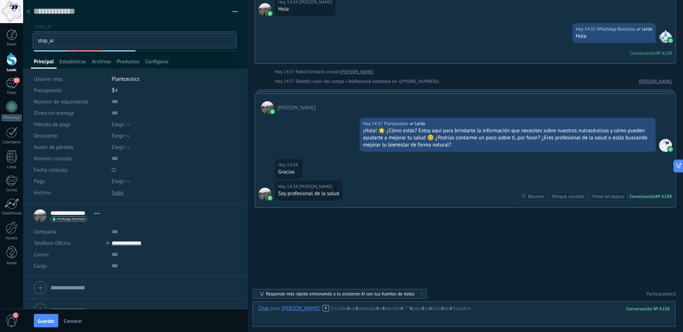
click at [48, 38] on span "stop_ai" at bounding box center [46, 41] width 20 height 10
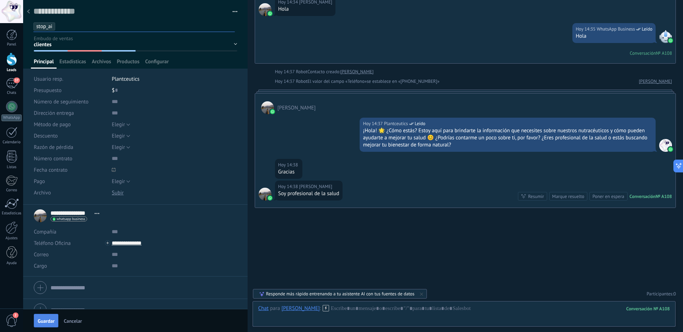
click at [51, 319] on span "Guardar" at bounding box center [46, 321] width 17 height 5
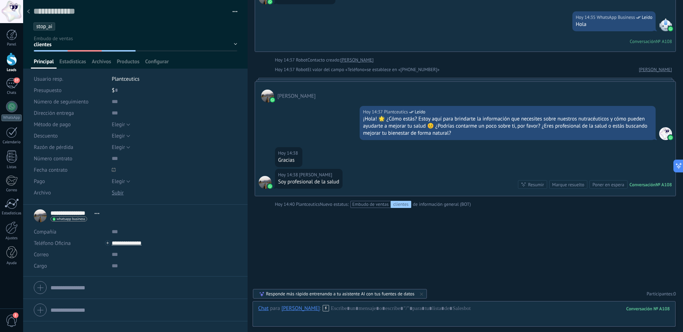
click at [28, 7] on div at bounding box center [28, 12] width 10 height 14
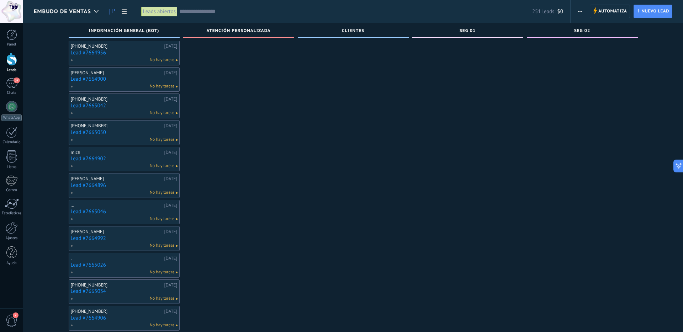
scroll to position [1897, 0]
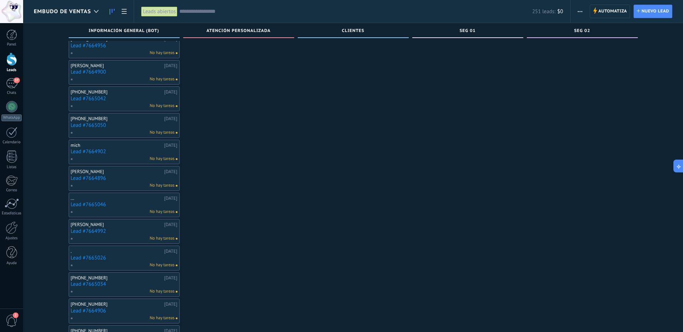
click at [6, 12] on div at bounding box center [11, 11] width 23 height 23
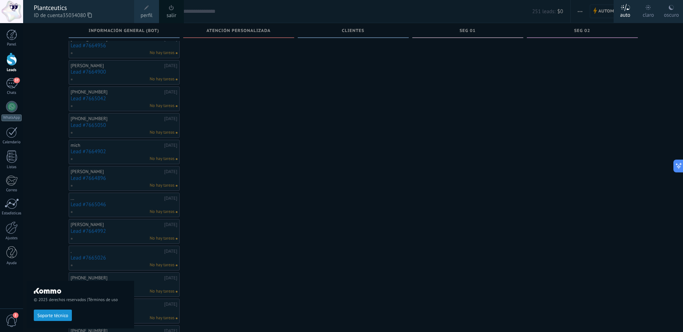
drag, startPoint x: 180, startPoint y: 87, endPoint x: 183, endPoint y: 85, distance: 3.7
click at [180, 86] on div at bounding box center [364, 166] width 683 height 332
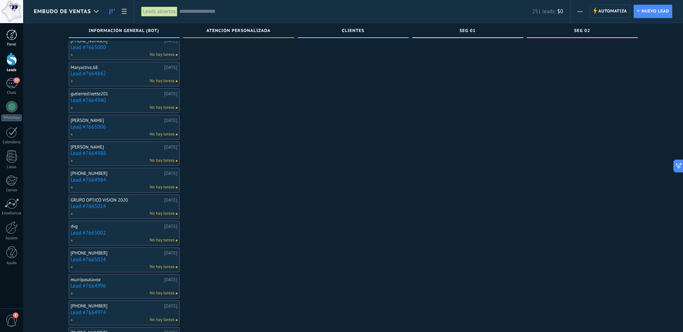
scroll to position [1033, 0]
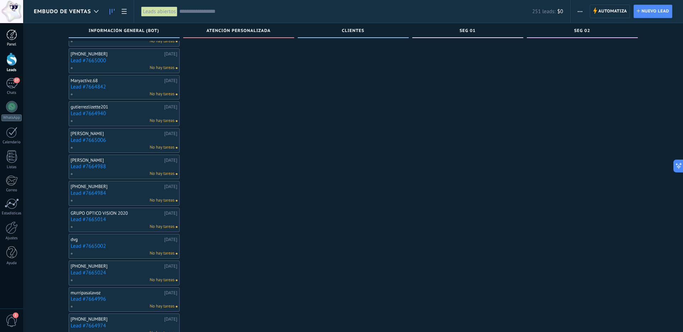
click at [18, 40] on link "Panel" at bounding box center [11, 38] width 23 height 17
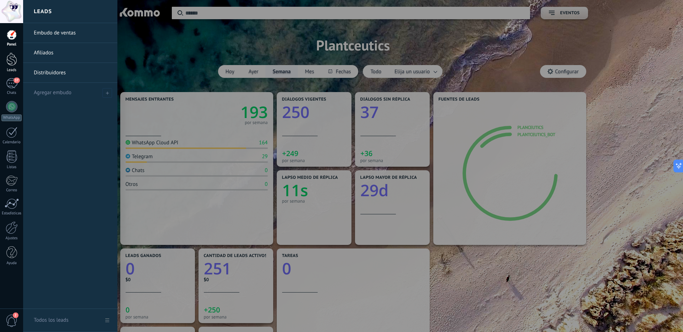
click at [16, 64] on div at bounding box center [11, 59] width 11 height 13
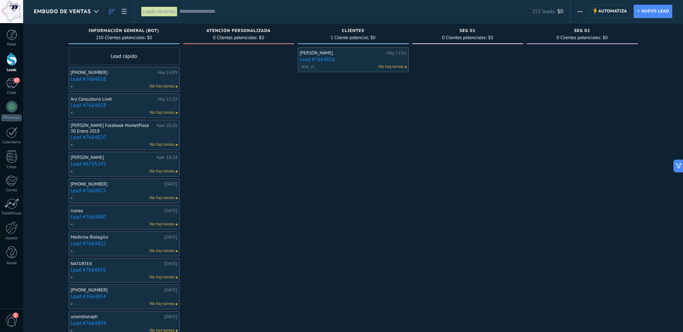
click at [325, 58] on link "Lead #7664816" at bounding box center [353, 60] width 107 height 6
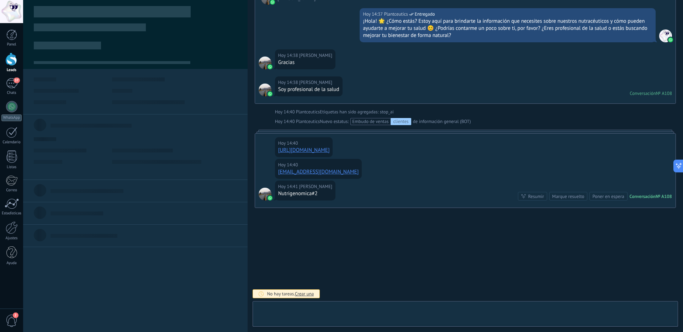
scroll to position [11, 0]
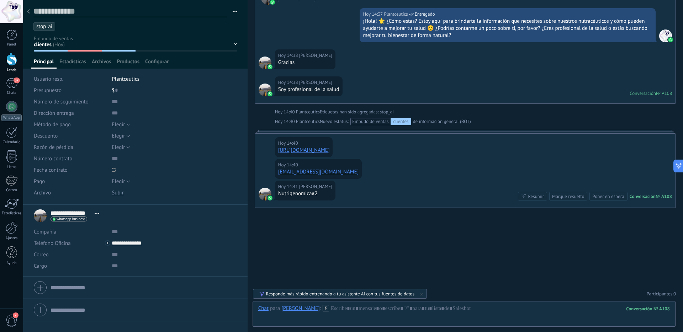
click at [74, 7] on textarea at bounding box center [130, 11] width 194 height 11
click at [76, 8] on textarea at bounding box center [130, 11] width 194 height 11
type textarea "*"
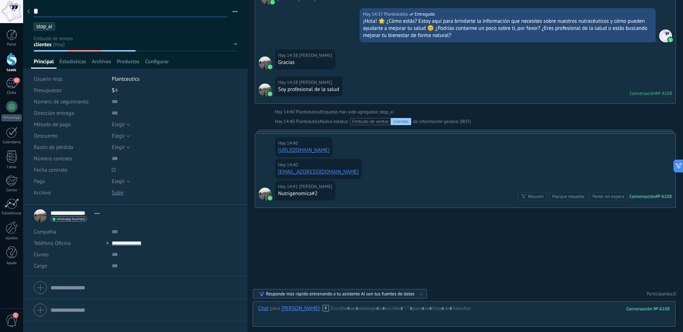
type textarea "**"
type textarea "***"
type textarea "****"
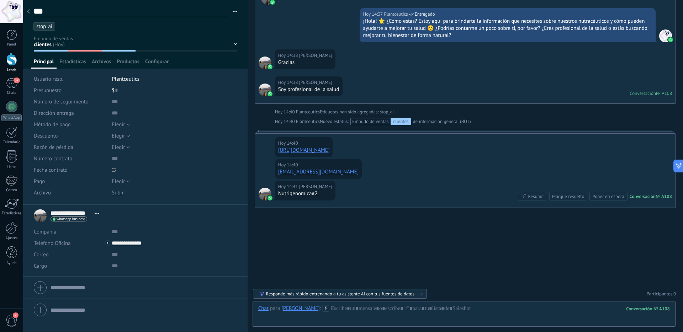
type textarea "****"
type textarea "*****"
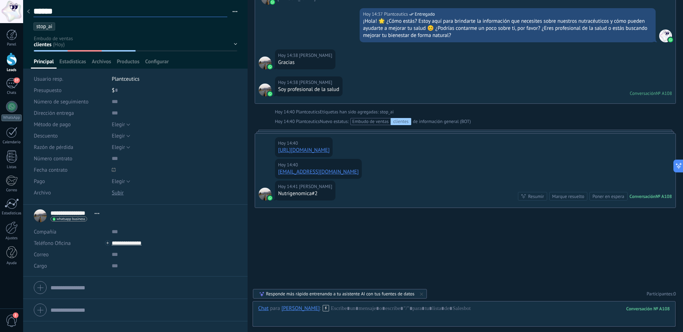
type textarea "*******"
type textarea "********"
type textarea "*********"
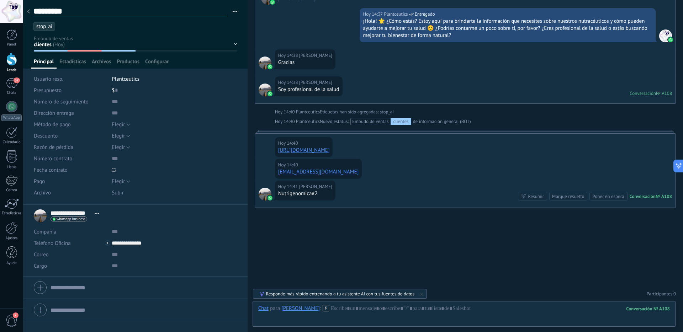
type textarea "**********"
type textarea "*********"
type textarea "**********"
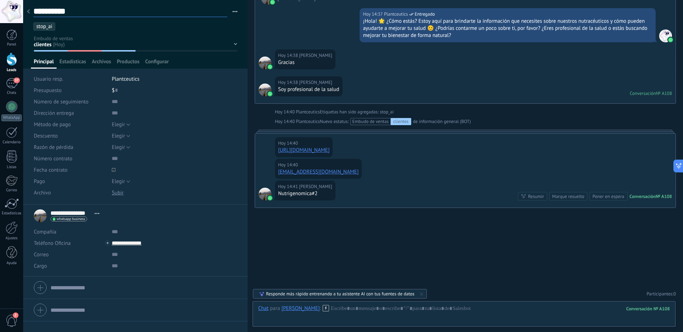
type textarea "**********"
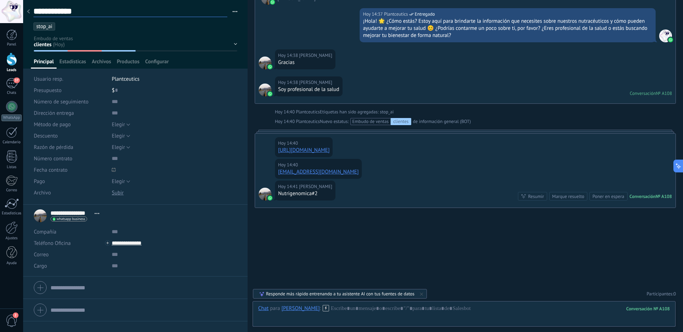
type textarea "**********"
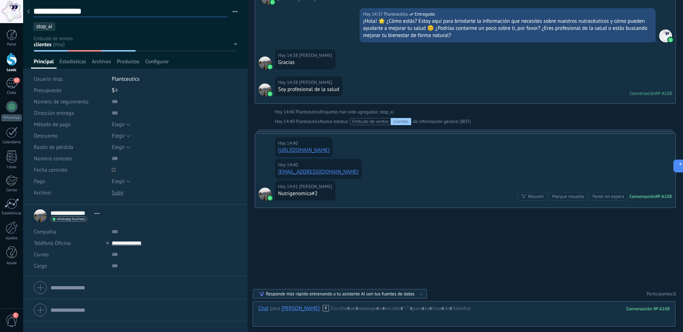
type textarea "**********"
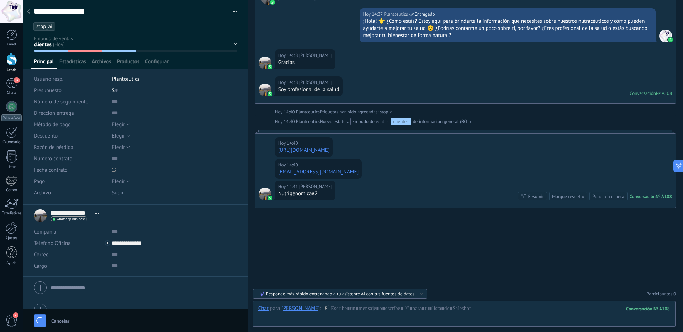
click at [0, 0] on div "información general (BOT) Atención Personalizada clientes seg 01 seg 02 Pedido …" at bounding box center [0, 0] width 0 height 0
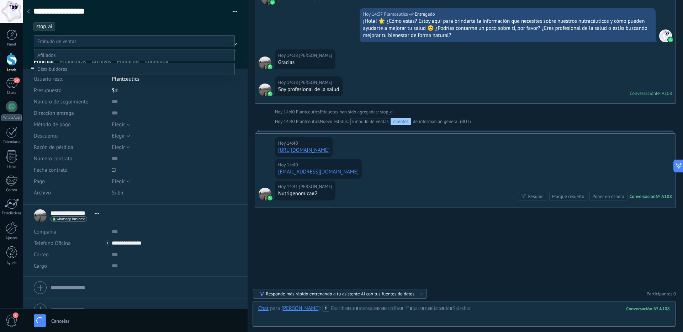
type textarea "**********"
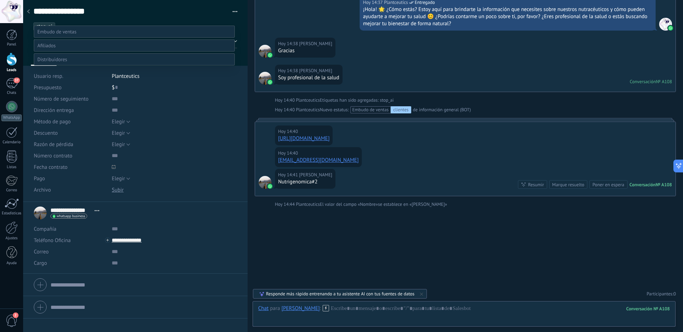
scroll to position [0, 0]
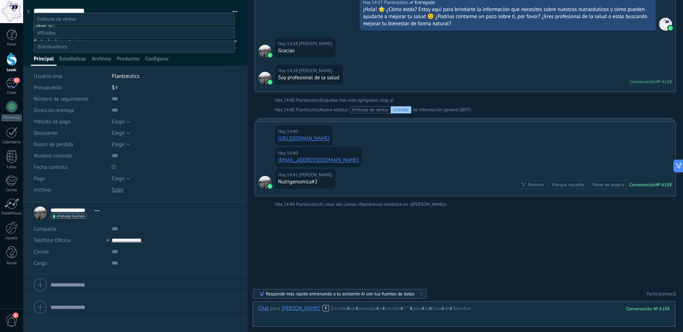
click at [58, 39] on label at bounding box center [134, 33] width 201 height 12
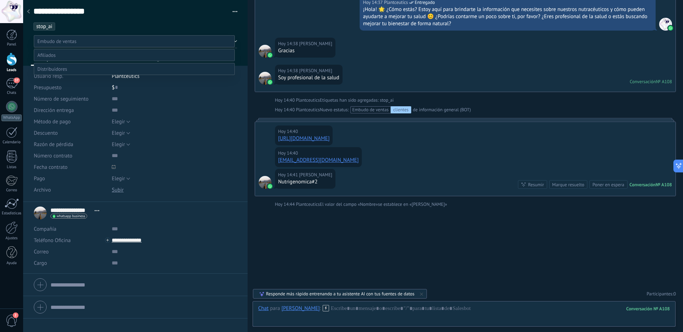
click at [111, 29] on div at bounding box center [353, 166] width 660 height 332
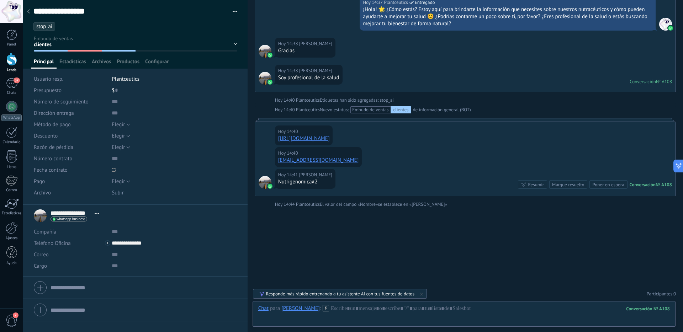
click at [0, 0] on div "información general (BOT) Atención Personalizada clientes seg 01 seg 02 Pedido …" at bounding box center [0, 0] width 0 height 0
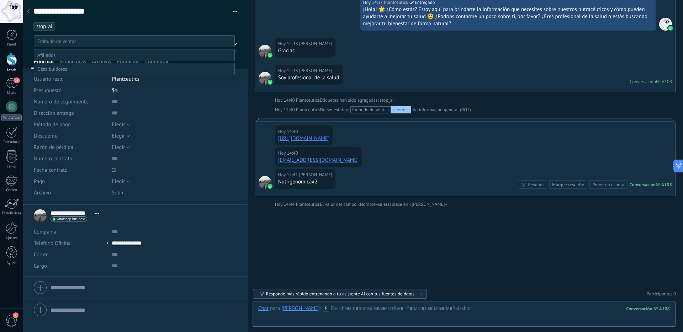
click at [112, 30] on div at bounding box center [353, 166] width 660 height 332
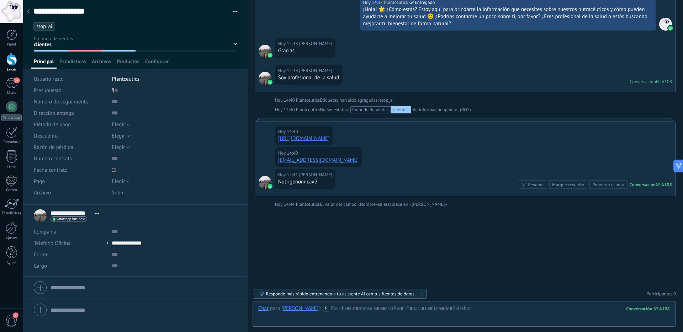
click at [29, 14] on div at bounding box center [28, 12] width 10 height 14
